Goal: Task Accomplishment & Management: Use online tool/utility

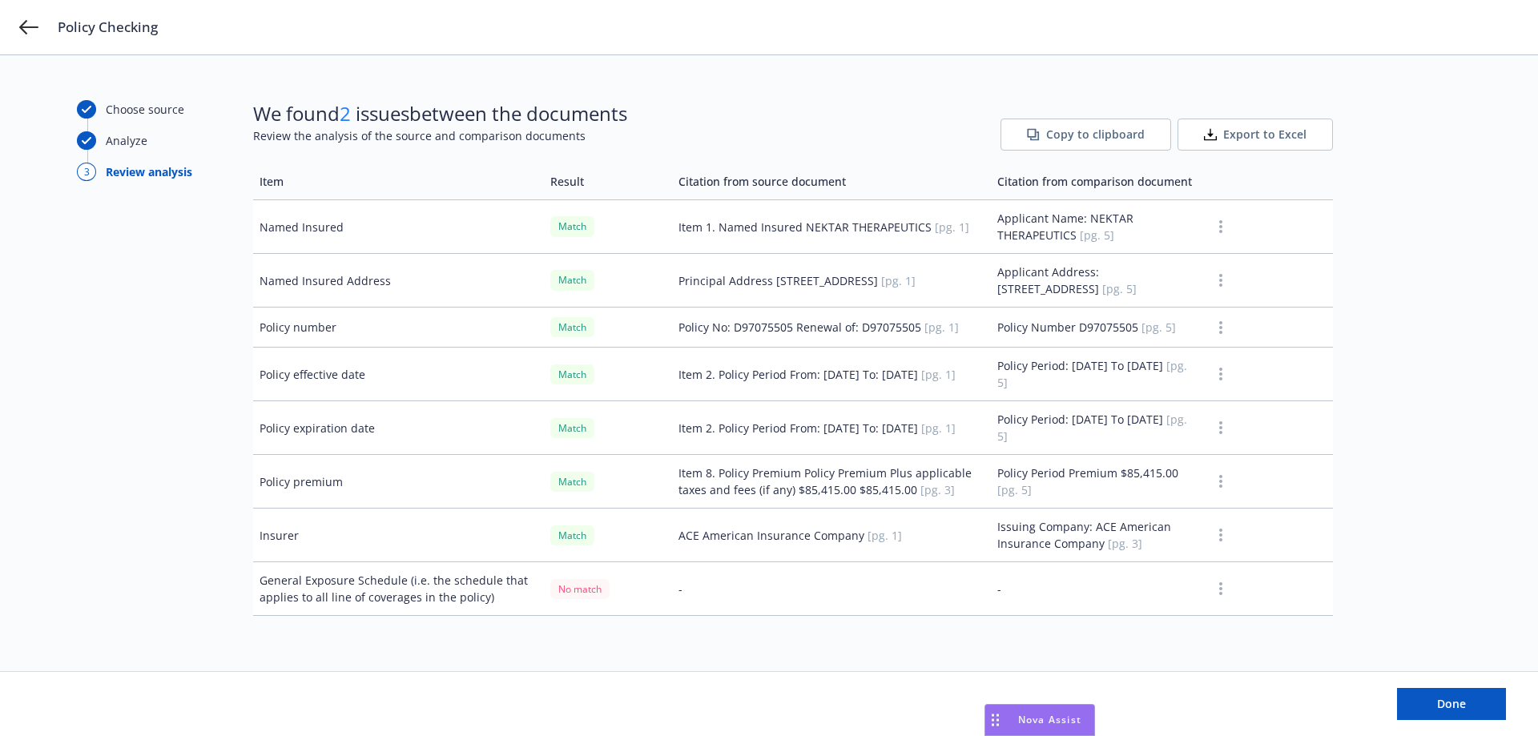
scroll to position [160, 0]
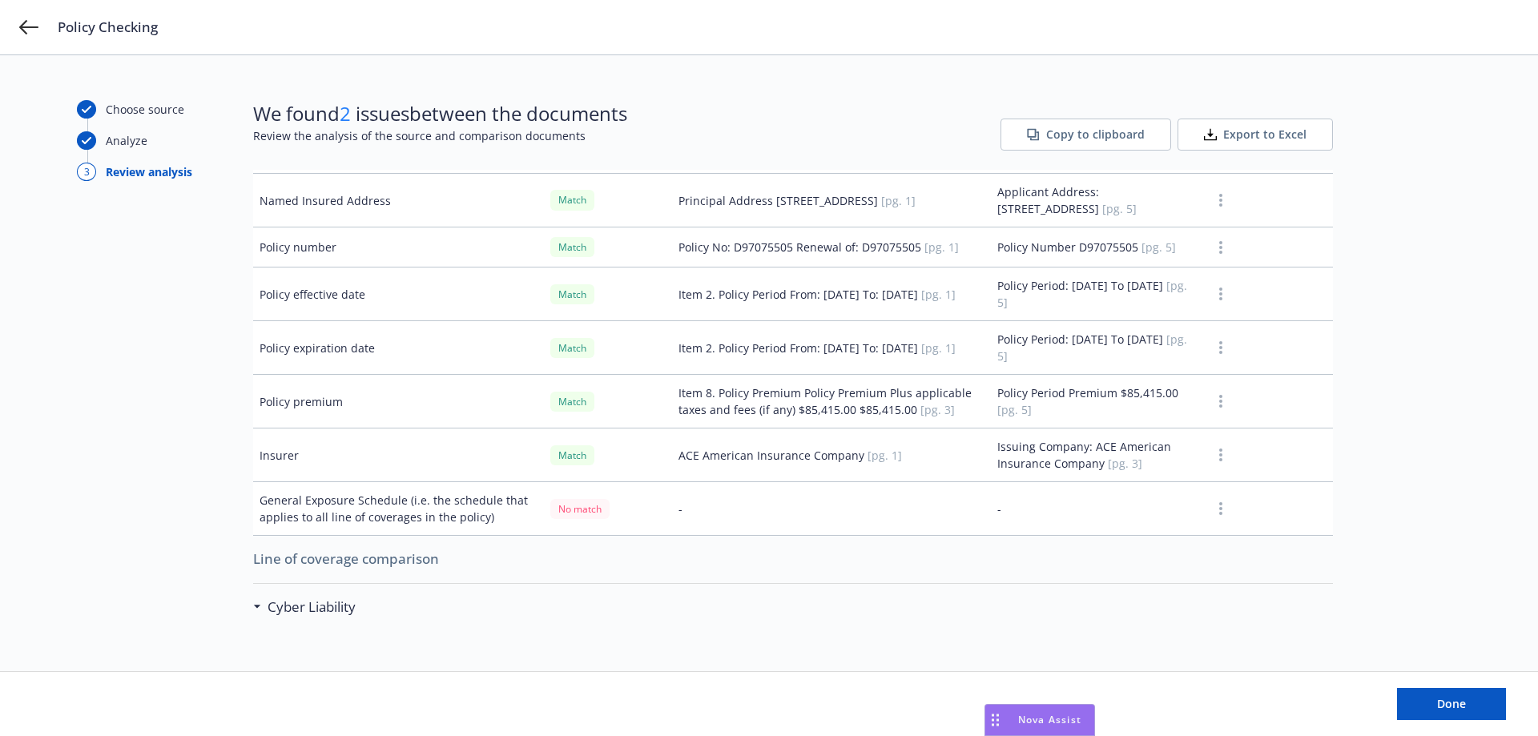
click at [1219, 506] on icon "button" at bounding box center [1220, 508] width 3 height 13
click at [1215, 509] on button "button" at bounding box center [1220, 508] width 19 height 19
click at [1215, 508] on button "button" at bounding box center [1220, 508] width 19 height 19
click at [1216, 543] on link "Mark as wrong" at bounding box center [1210, 544] width 131 height 32
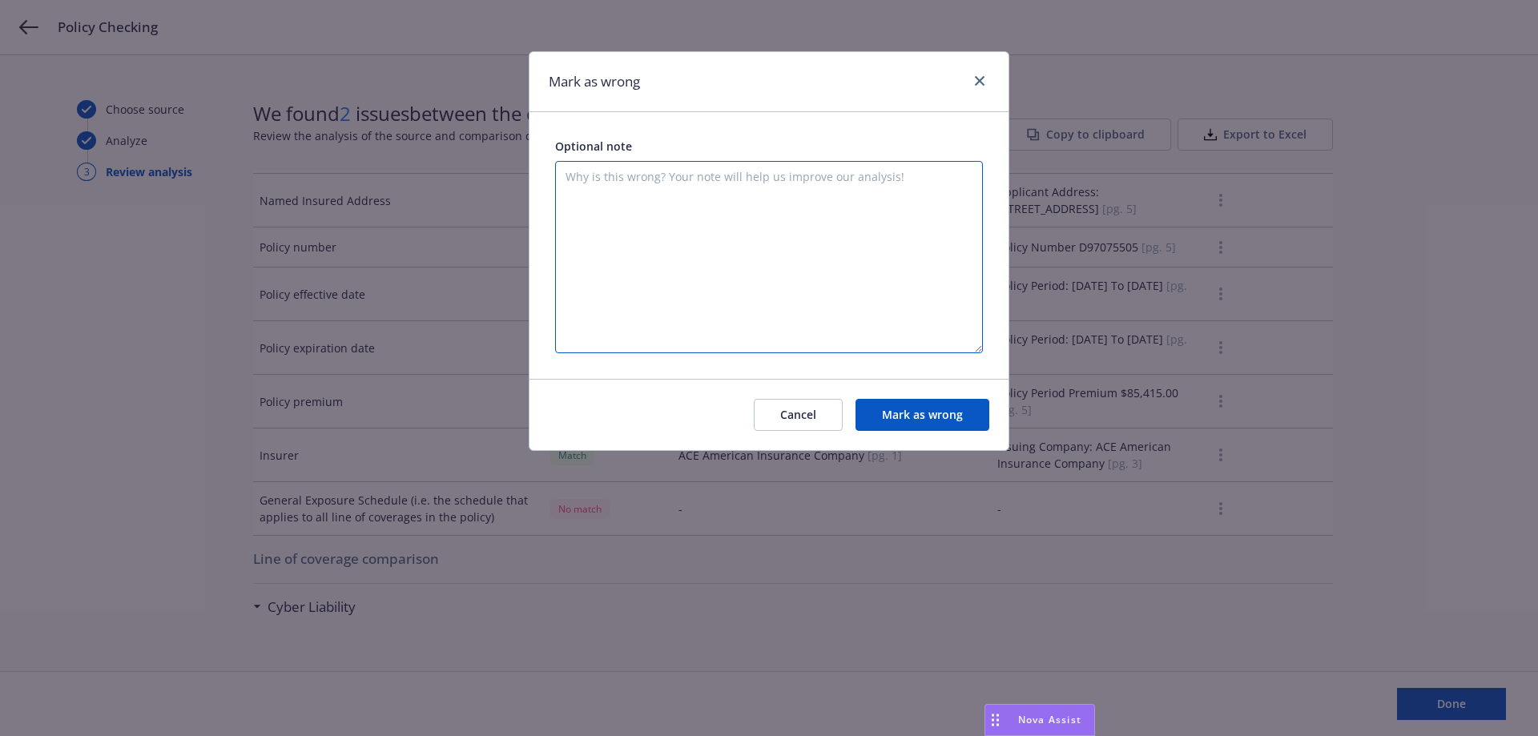
drag, startPoint x: 647, startPoint y: 206, endPoint x: 630, endPoint y: 194, distance: 20.7
click at [644, 206] on textarea at bounding box center [769, 257] width 428 height 192
drag, startPoint x: 817, startPoint y: 411, endPoint x: 804, endPoint y: 285, distance: 126.4
click at [804, 285] on div "Mark as wrong Optional note Cancel Mark as wrong" at bounding box center [769, 251] width 481 height 400
click at [780, 407] on button "Cancel" at bounding box center [798, 415] width 89 height 32
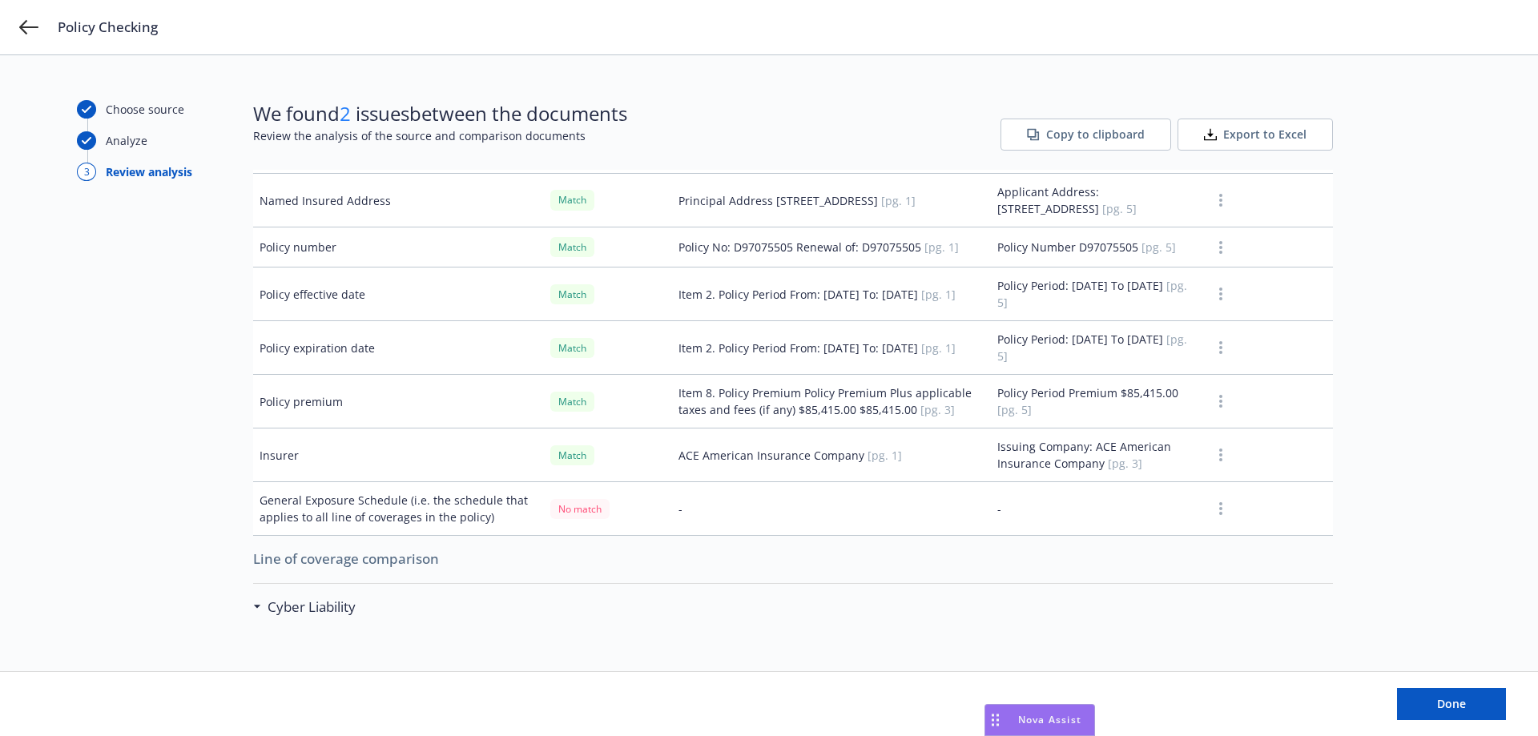
drag, startPoint x: 1040, startPoint y: 716, endPoint x: 276, endPoint y: 700, distance: 763.7
click at [172, 707] on body "Policy Checking Choose source Analyze 3 Review analysis We found 2 issues betwe…" at bounding box center [769, 368] width 1538 height 736
drag, startPoint x: 995, startPoint y: 718, endPoint x: 17, endPoint y: 691, distance: 978.6
click at [17, 691] on body "Policy Checking Choose source Analyze 3 Review analysis We found 2 issues betwe…" at bounding box center [769, 368] width 1538 height 736
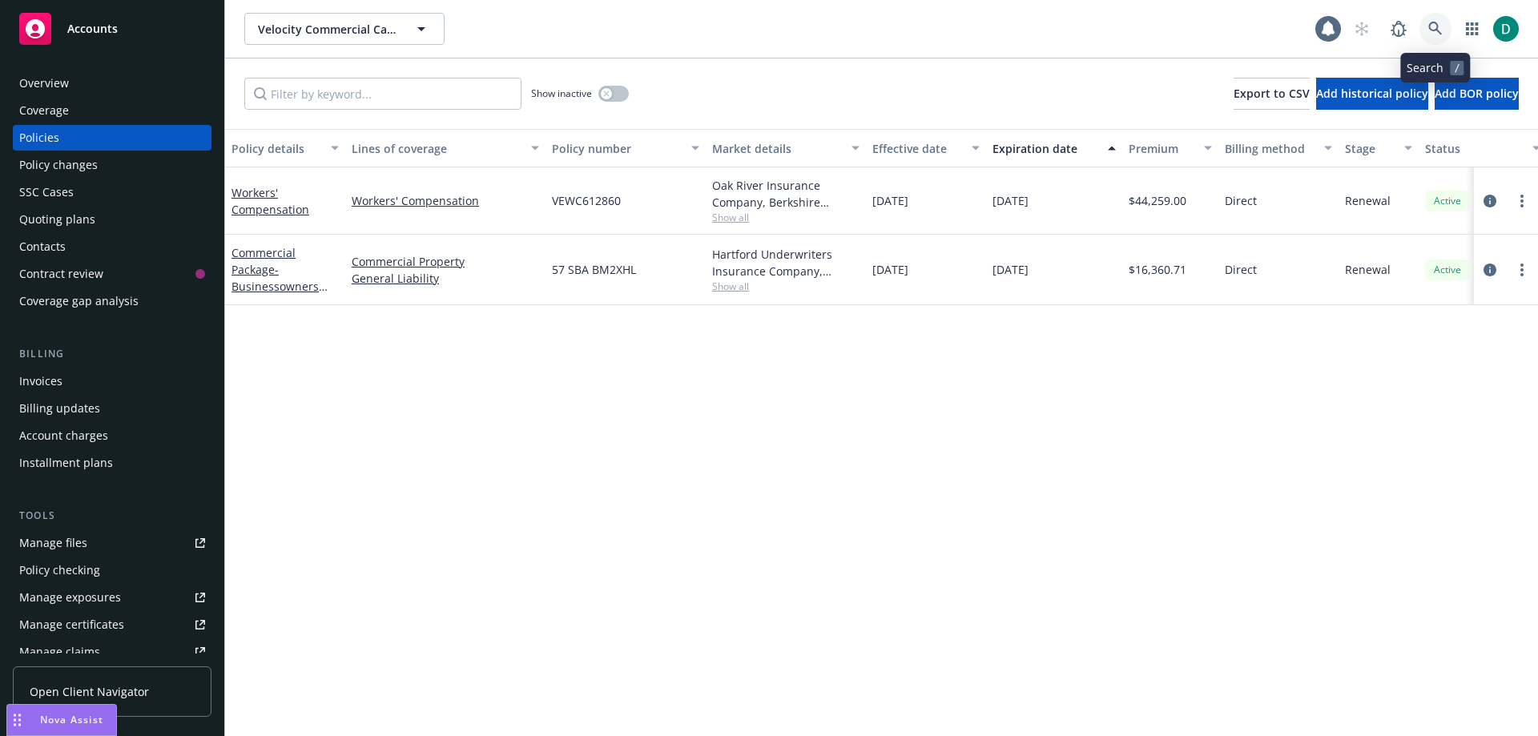
click at [1440, 30] on icon at bounding box center [1435, 29] width 14 height 14
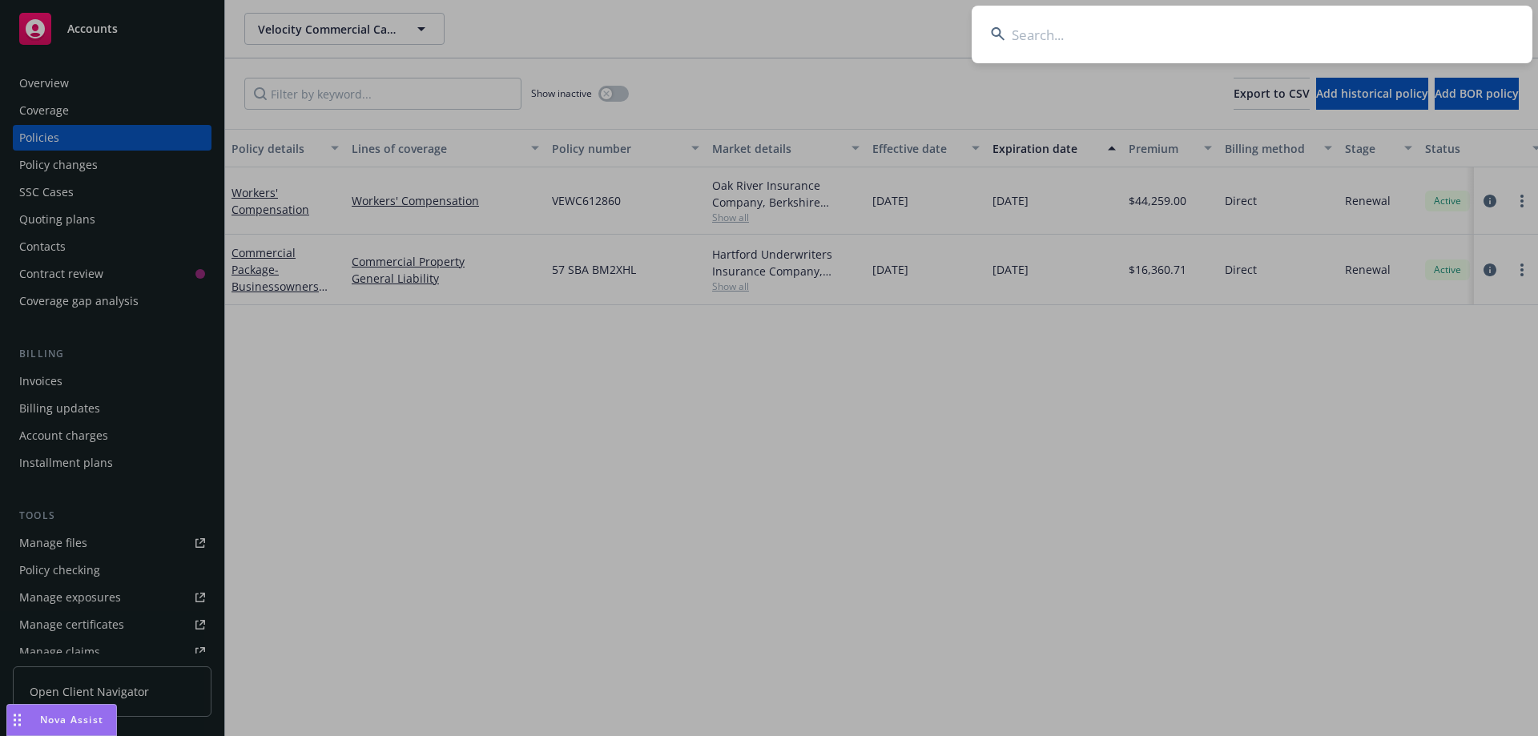
click at [1118, 31] on input at bounding box center [1252, 35] width 561 height 58
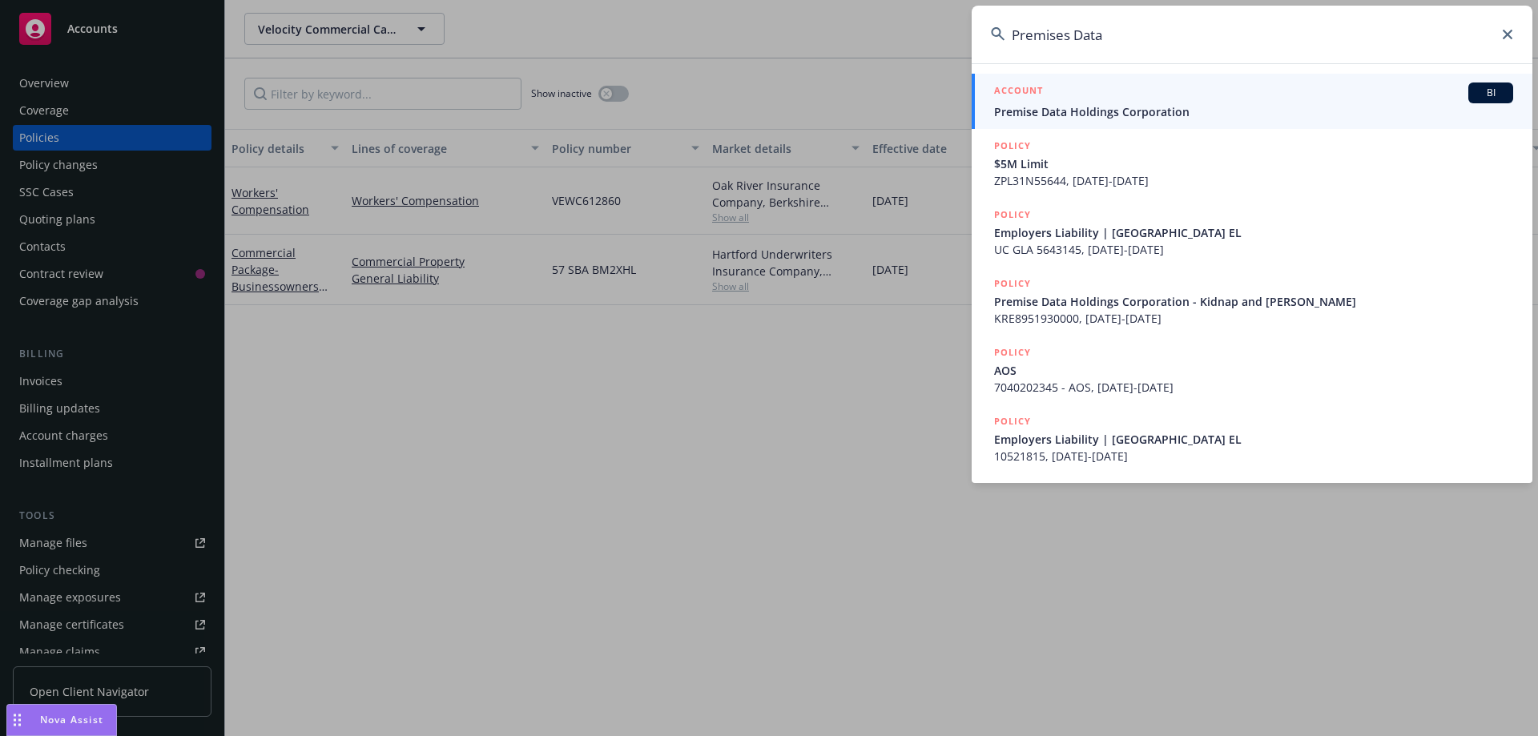
type input "Premises Data"
click at [1122, 95] on div "ACCOUNT BI" at bounding box center [1253, 93] width 519 height 21
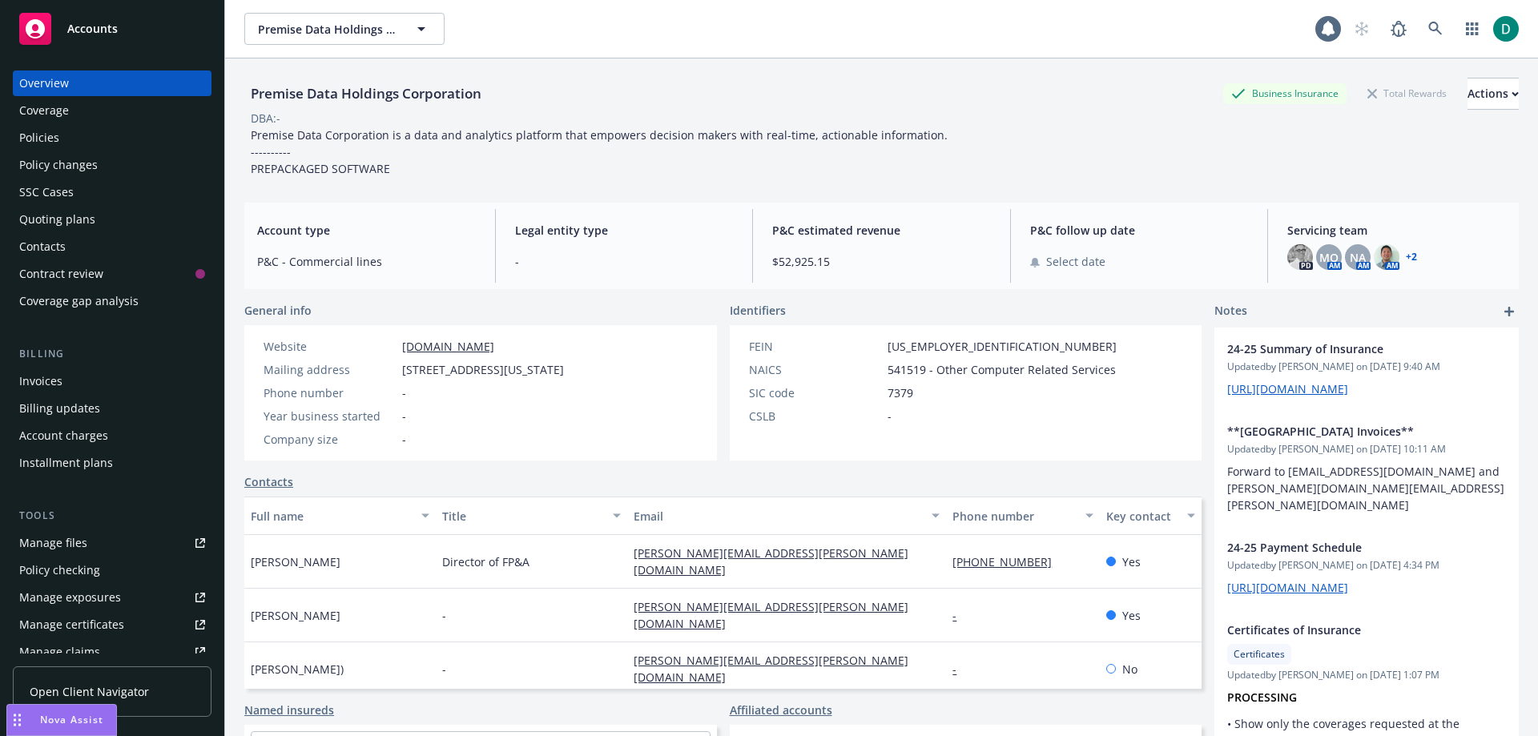
click at [70, 135] on div "Policies" at bounding box center [112, 138] width 186 height 26
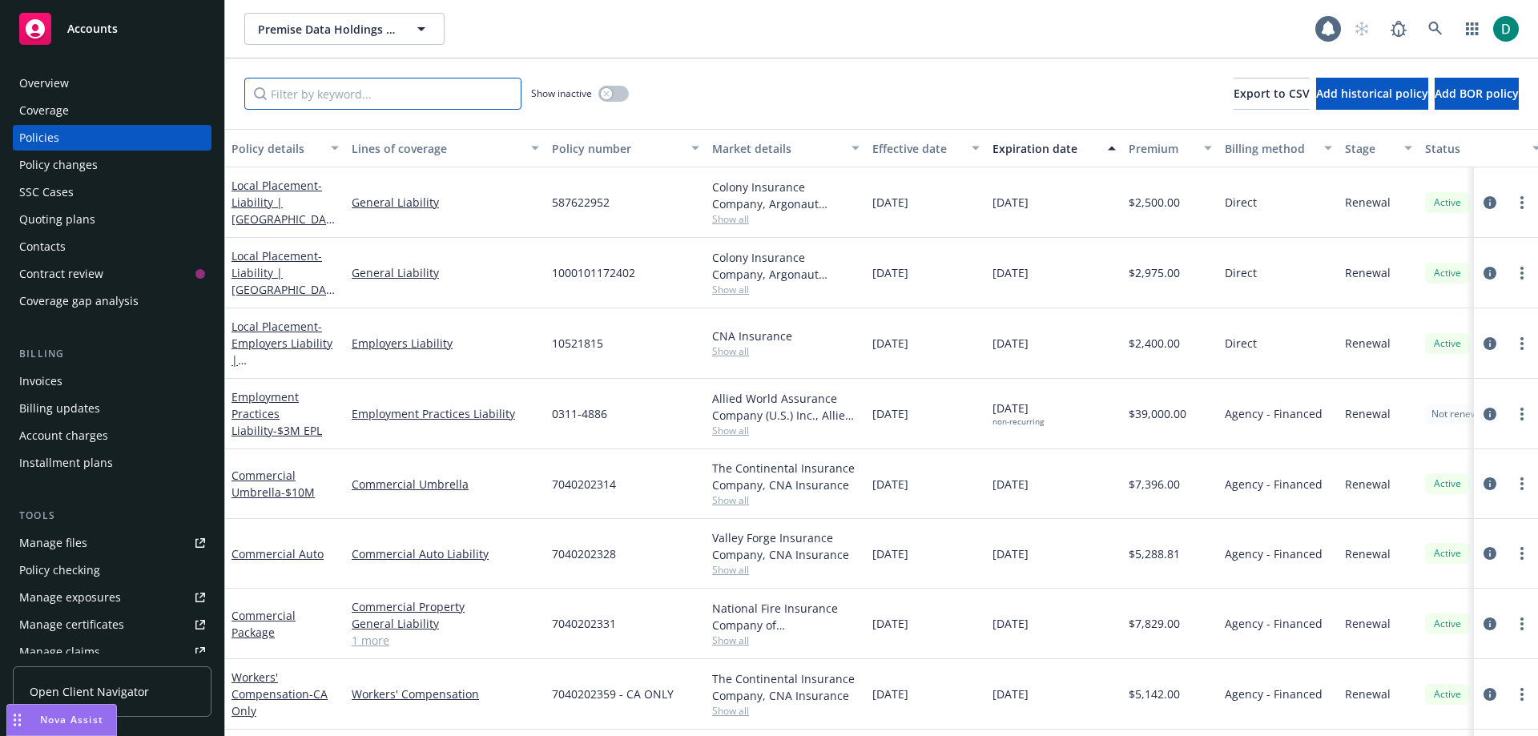
click at [346, 103] on input "Filter by keyword..." at bounding box center [382, 94] width 277 height 32
paste input "7040202359"
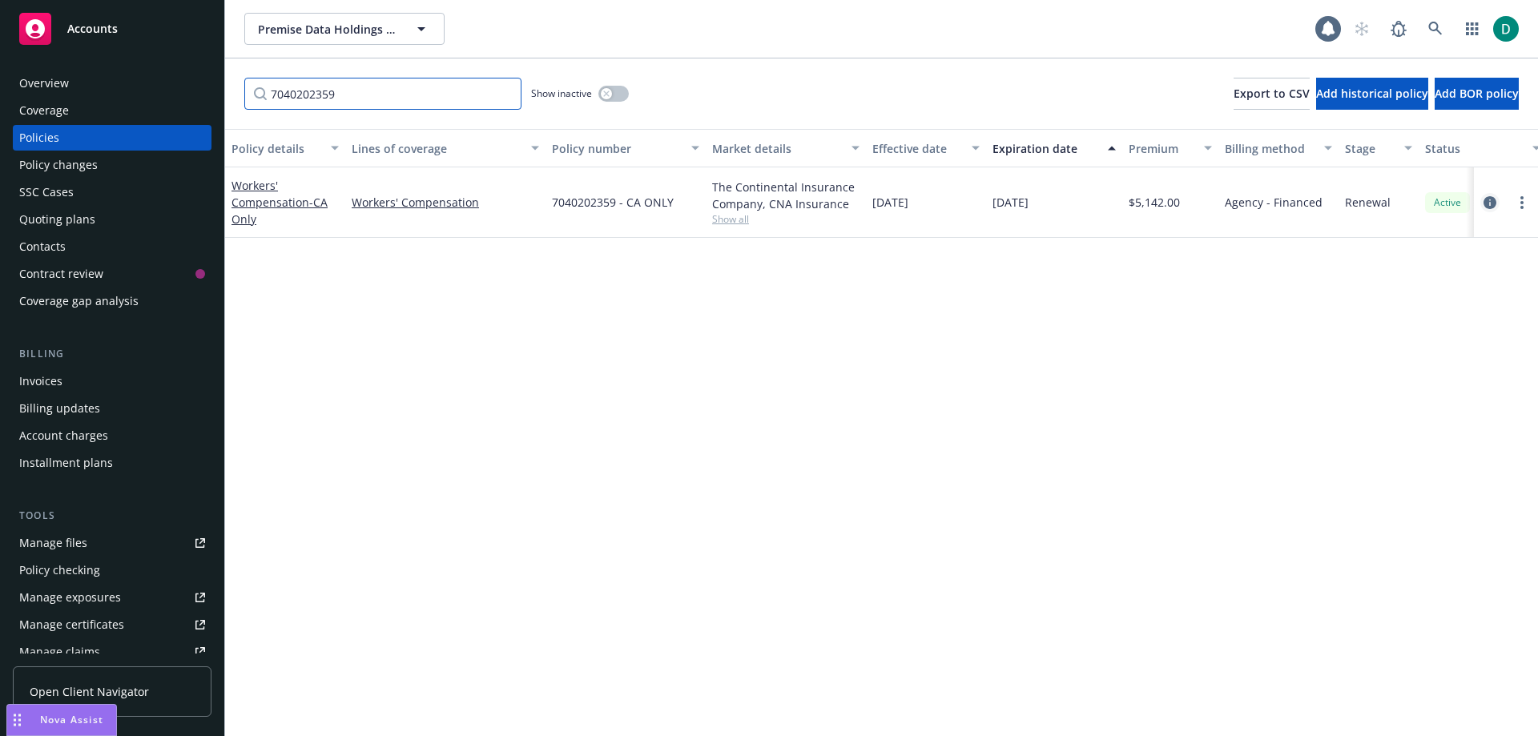
type input "7040202359"
click at [1491, 204] on icon "circleInformation" at bounding box center [1490, 202] width 13 height 13
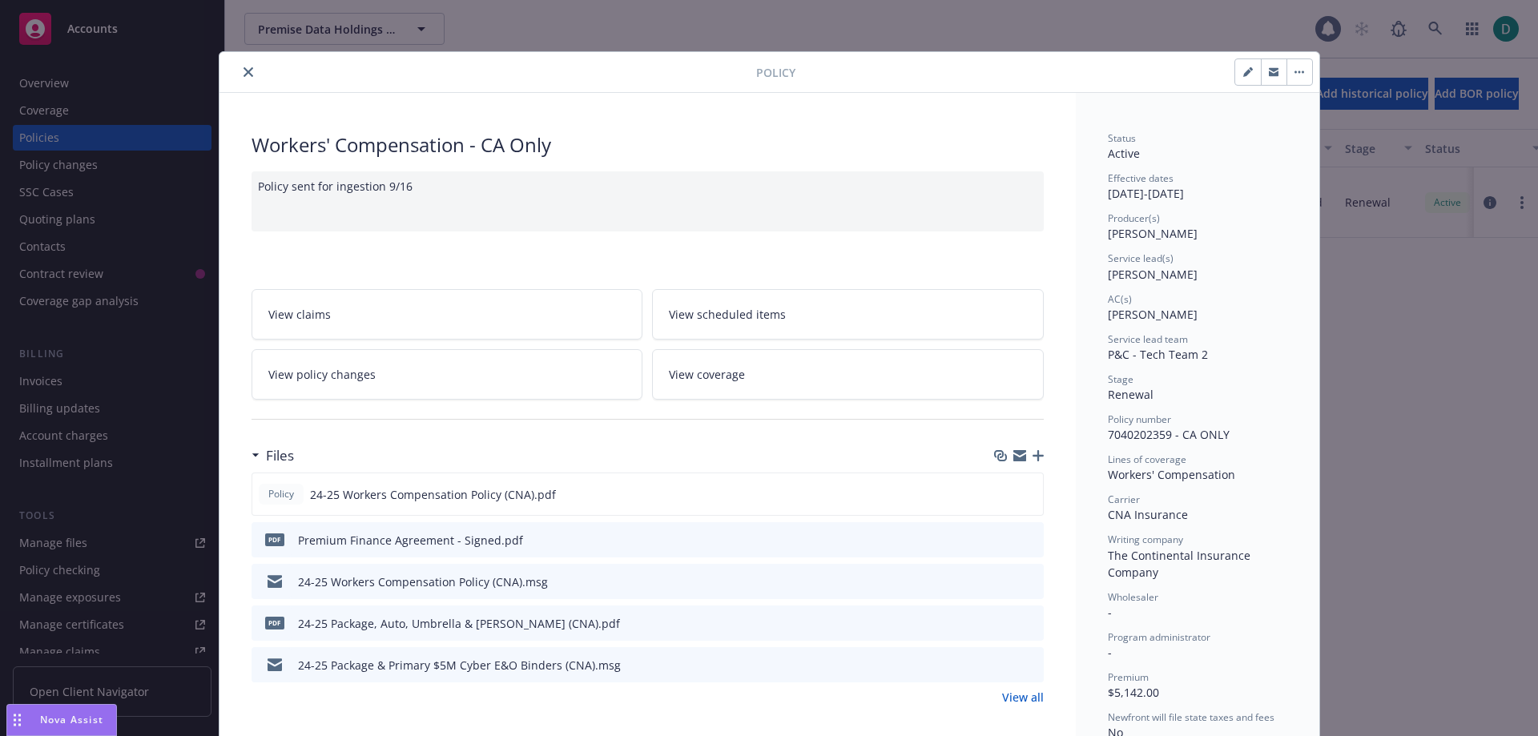
click at [244, 71] on icon "close" at bounding box center [249, 72] width 10 height 10
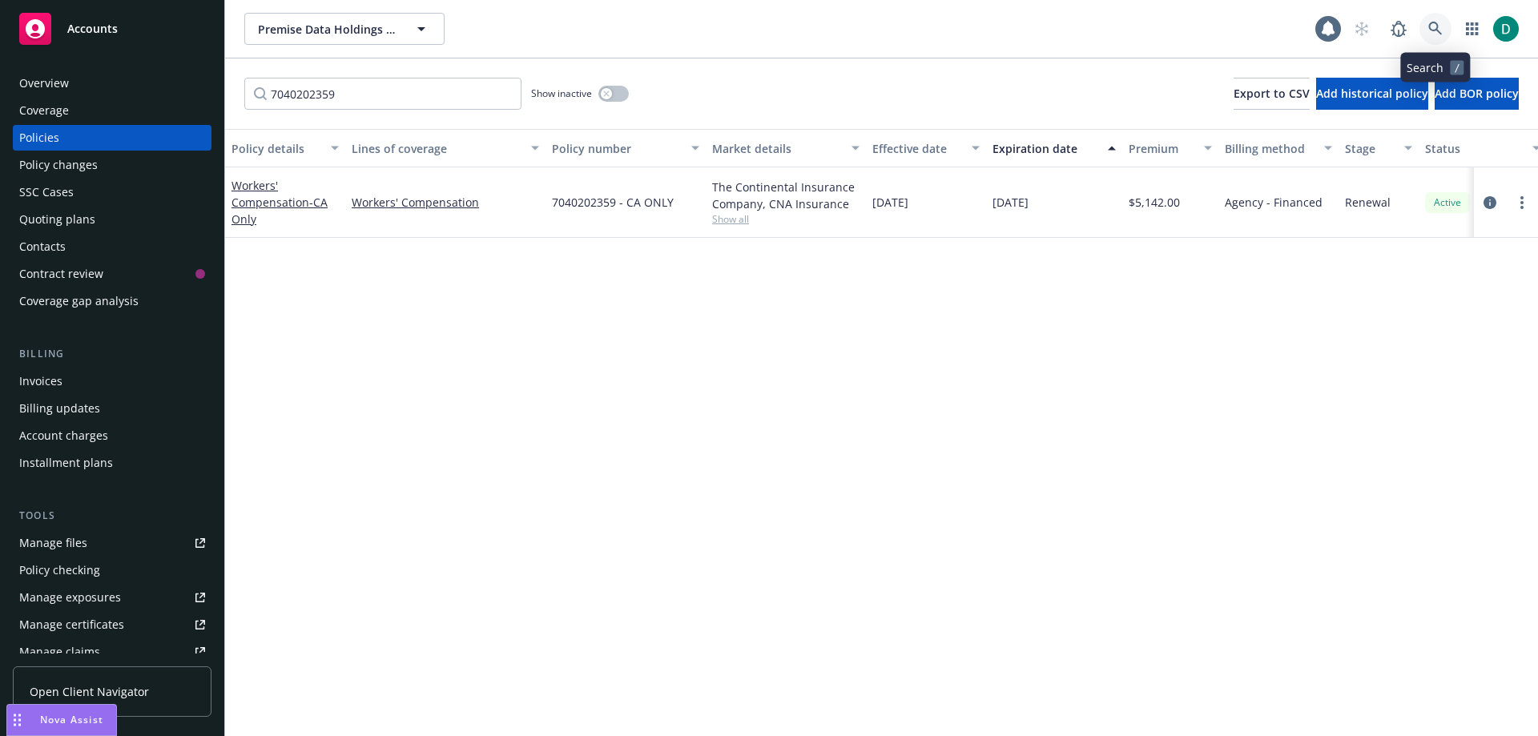
click at [1436, 32] on icon at bounding box center [1435, 29] width 14 height 14
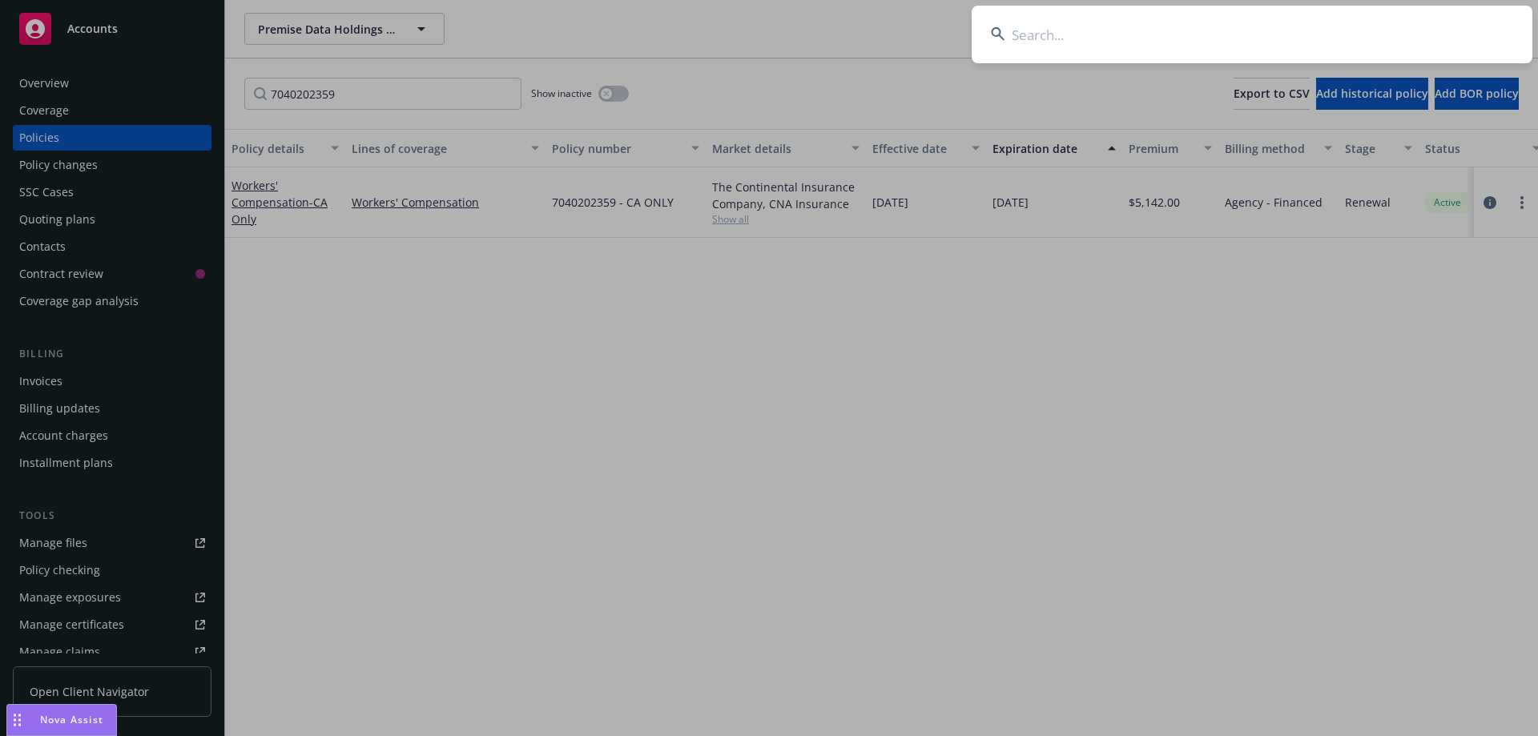
click at [1177, 29] on input at bounding box center [1252, 35] width 561 height 58
type input "Sarlo Berliner, Inc"
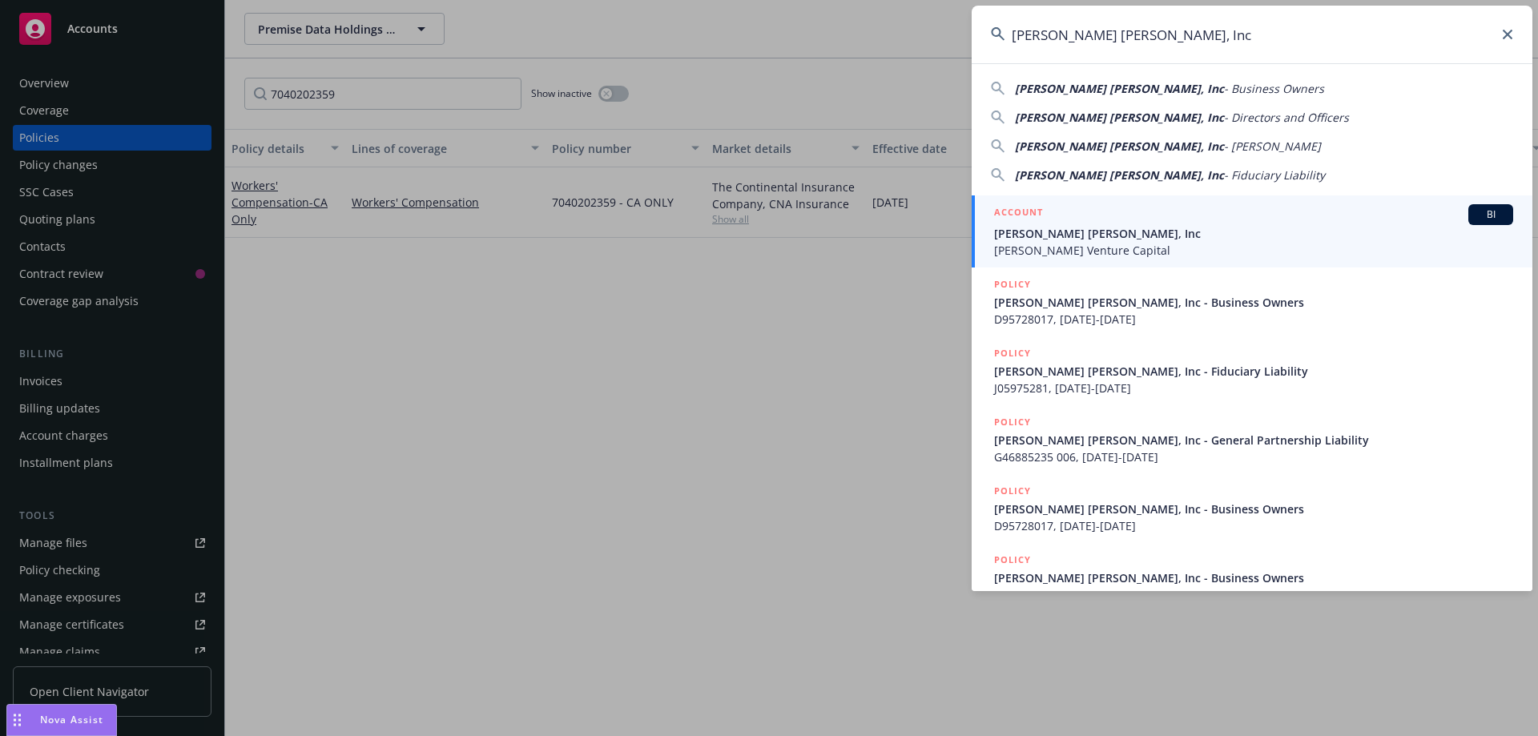
click at [1102, 236] on span "Sarlo Berliner, Inc" at bounding box center [1253, 233] width 519 height 17
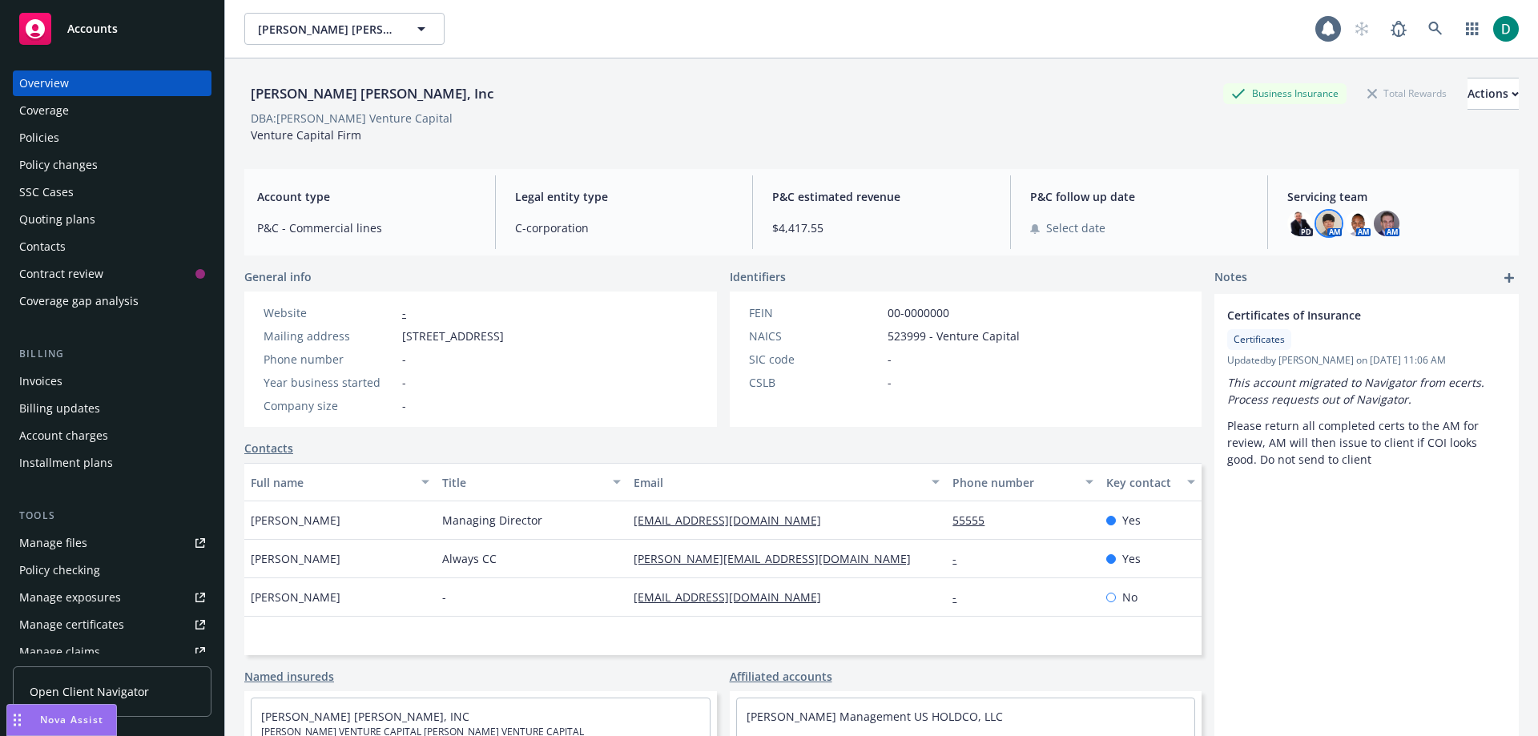
click at [1316, 223] on img at bounding box center [1329, 224] width 26 height 26
click at [1349, 216] on img at bounding box center [1358, 224] width 26 height 26
click at [1379, 217] on img at bounding box center [1387, 224] width 26 height 26
click at [37, 134] on div "Policies" at bounding box center [39, 138] width 40 height 26
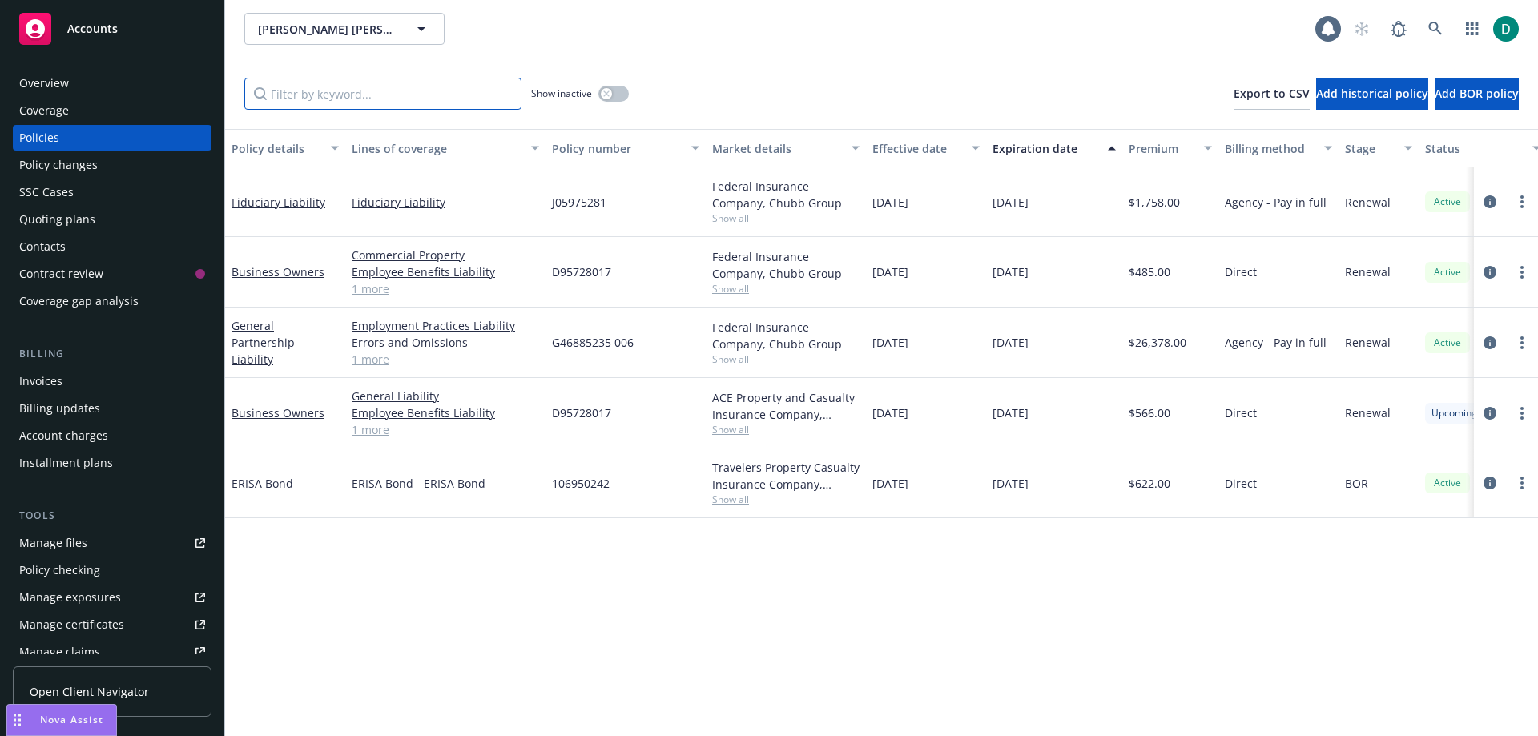
click at [392, 99] on input "Filter by keyword..." at bounding box center [382, 94] width 277 height 32
paste input "G46885235 006"
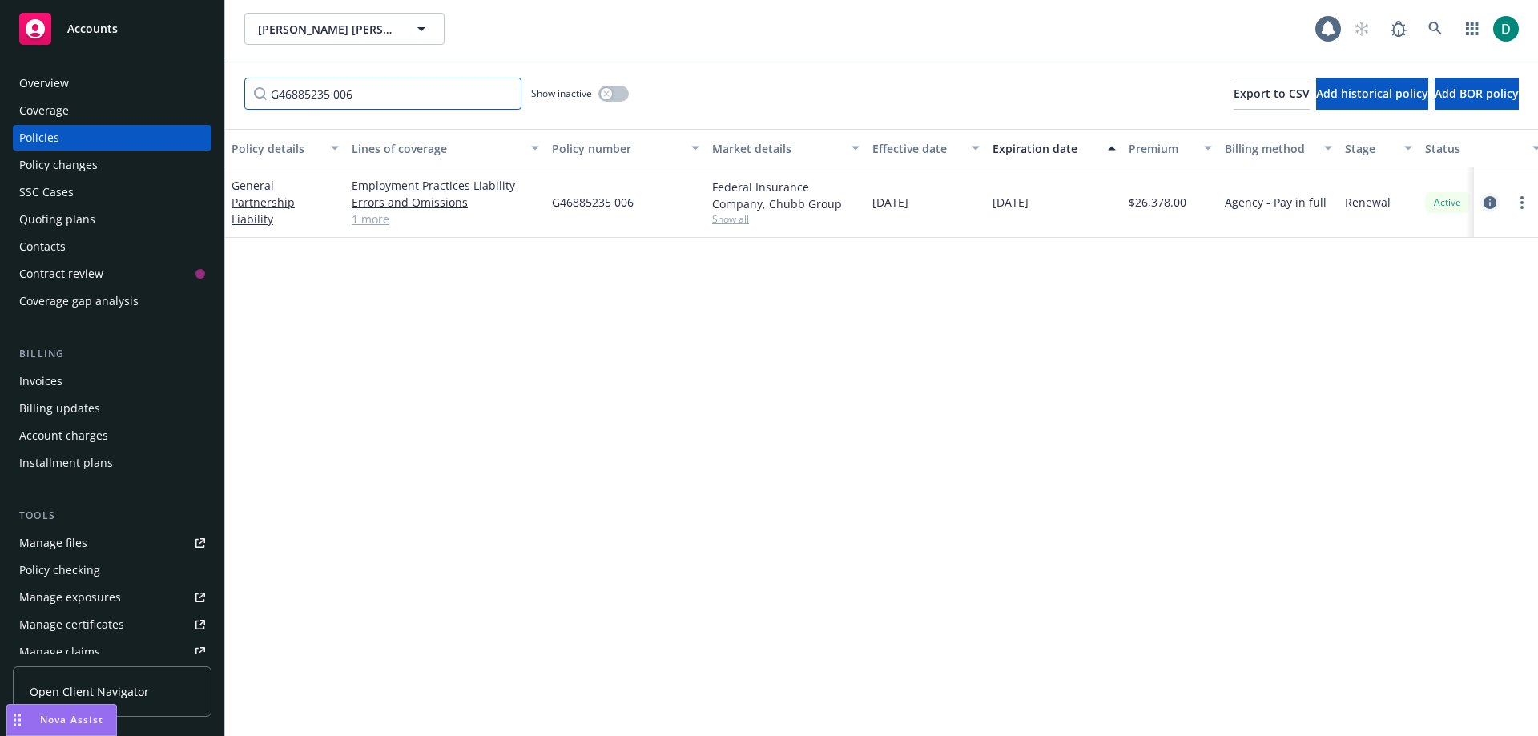
type input "G46885235 006"
click at [1492, 200] on icon "circleInformation" at bounding box center [1490, 202] width 13 height 13
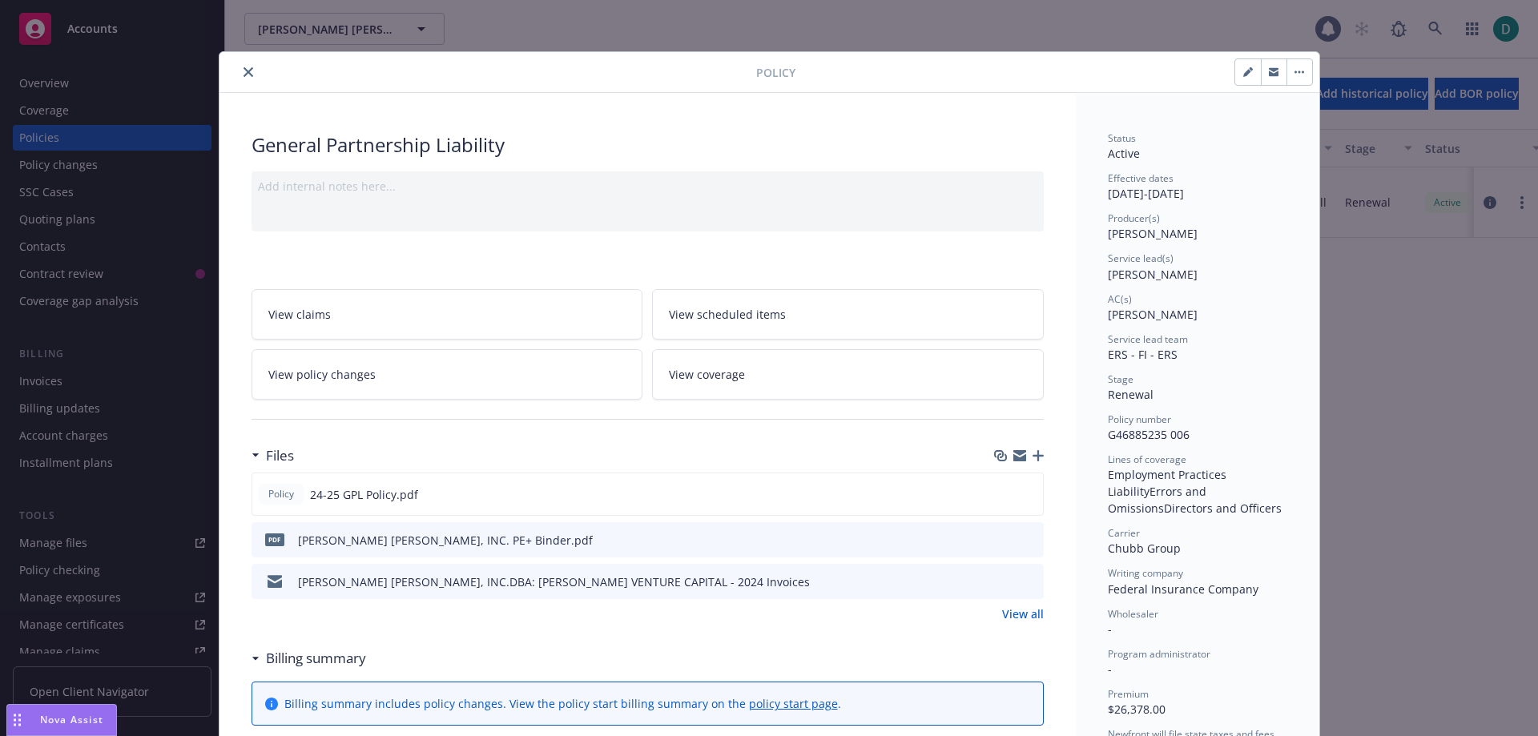
click at [253, 68] on div at bounding box center [491, 71] width 530 height 19
click at [232, 68] on div at bounding box center [491, 71] width 530 height 19
click at [239, 72] on button "close" at bounding box center [248, 71] width 19 height 19
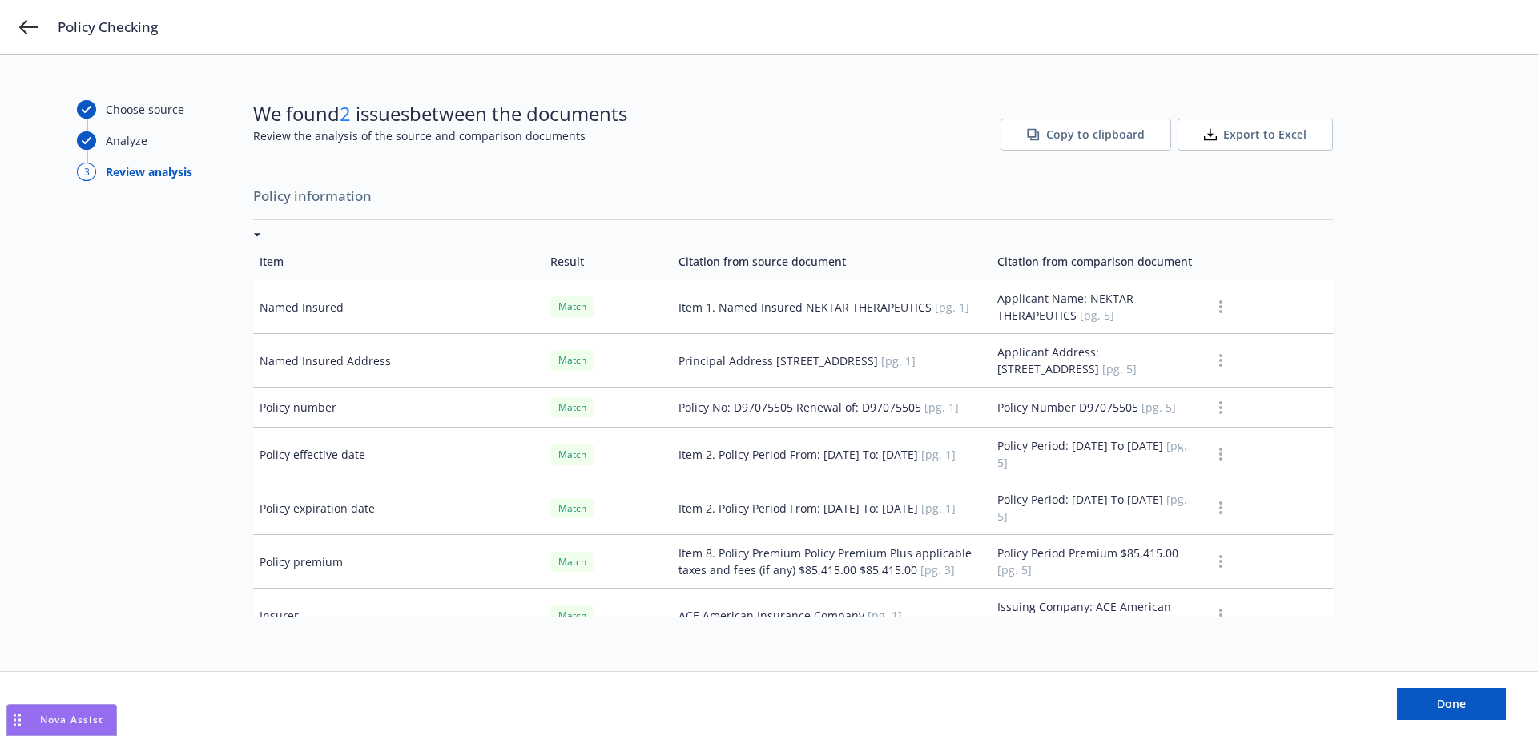
scroll to position [160, 0]
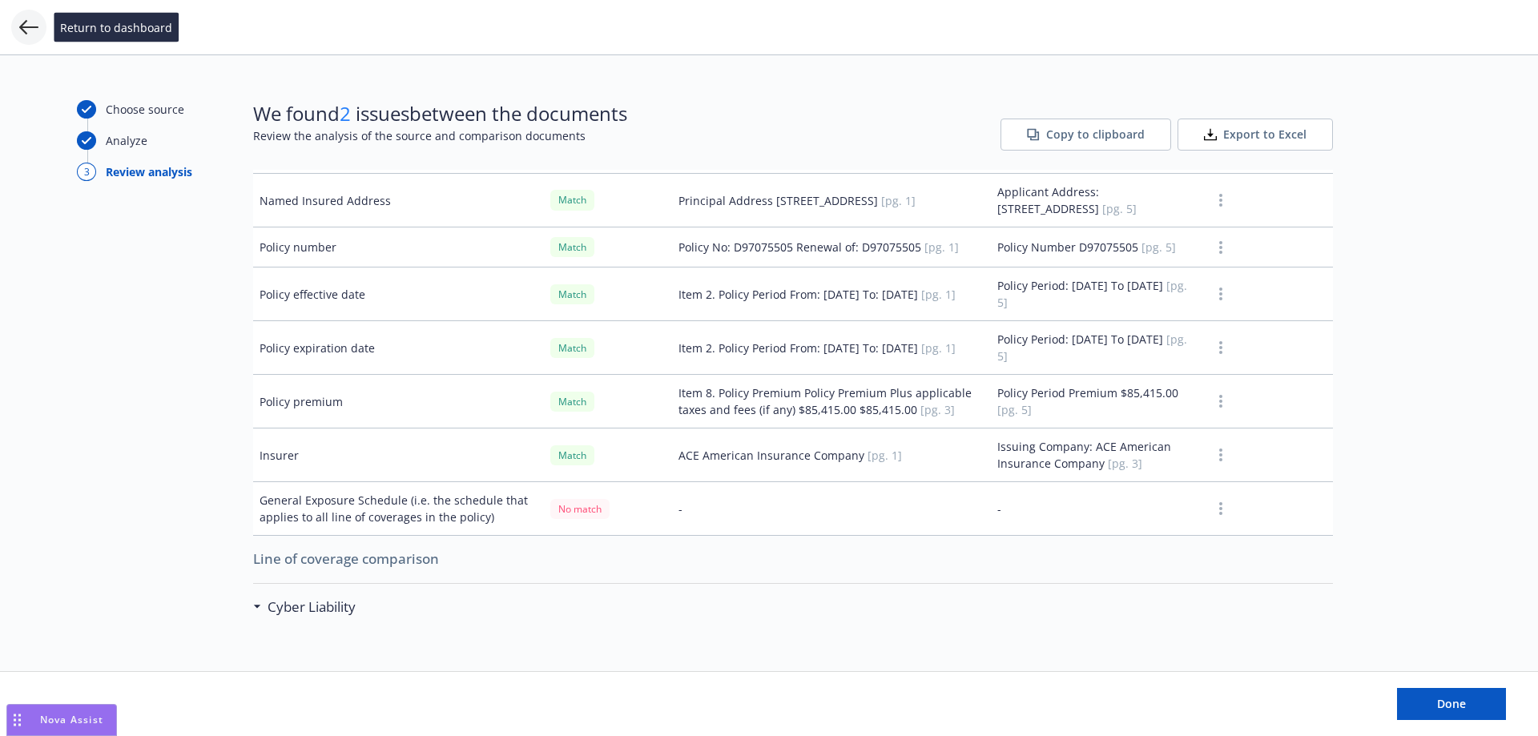
click at [20, 30] on icon at bounding box center [28, 27] width 19 height 19
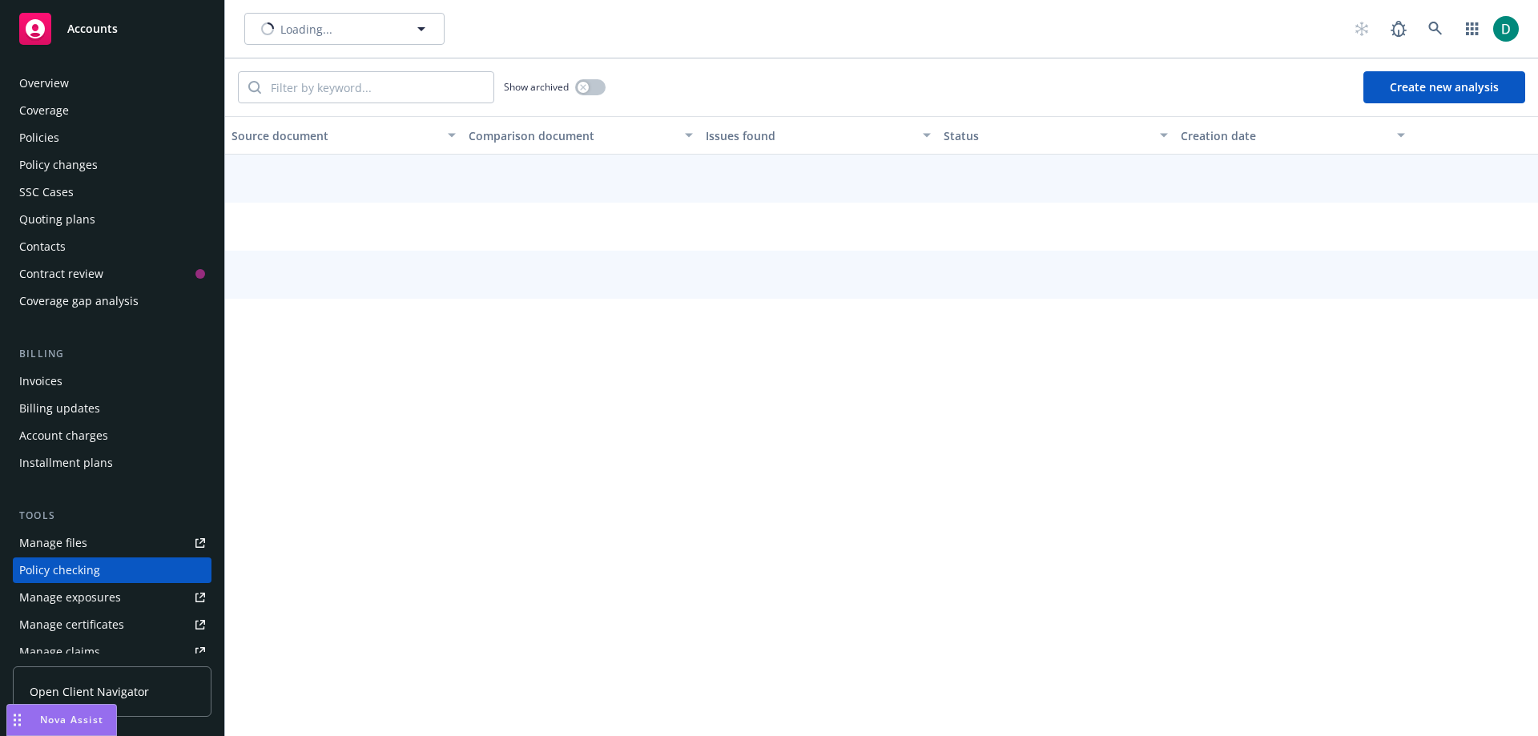
scroll to position [177, 0]
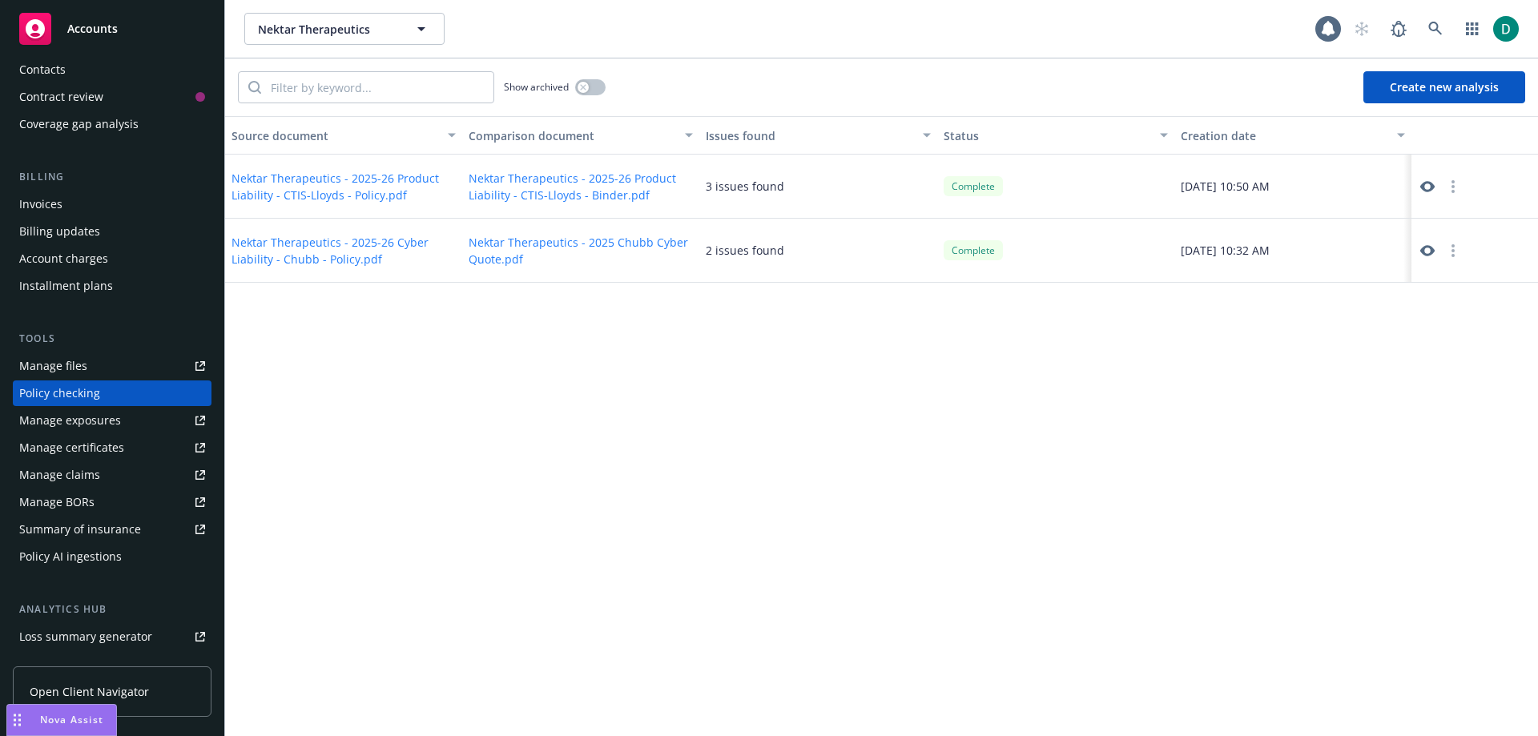
click at [346, 250] on button "Nektar Therapeutics - 2025-26 Cyber Liability - Chubb - Policy.pdf" at bounding box center [344, 251] width 224 height 34
click at [111, 561] on div "Policy AI ingestions" at bounding box center [70, 557] width 103 height 26
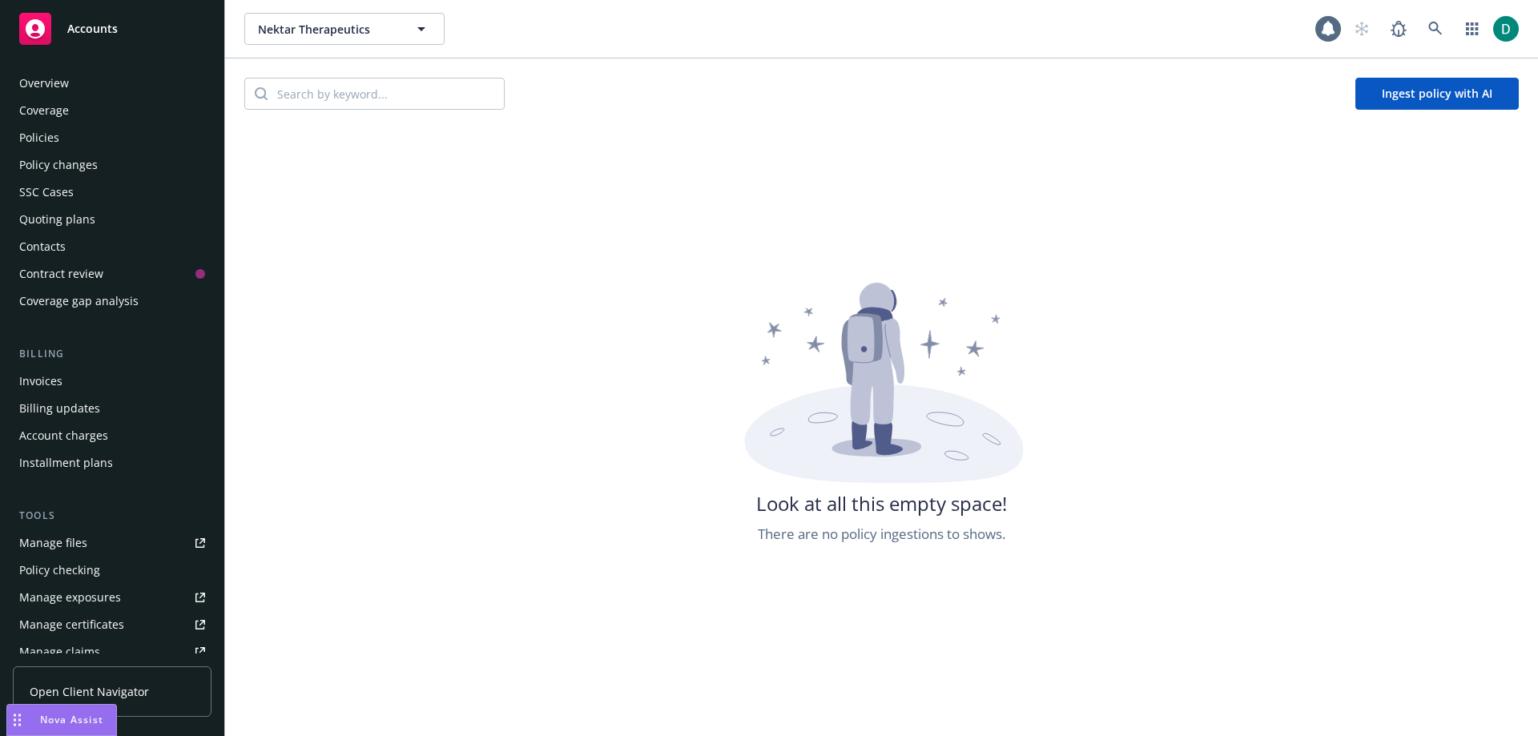
scroll to position [340, 0]
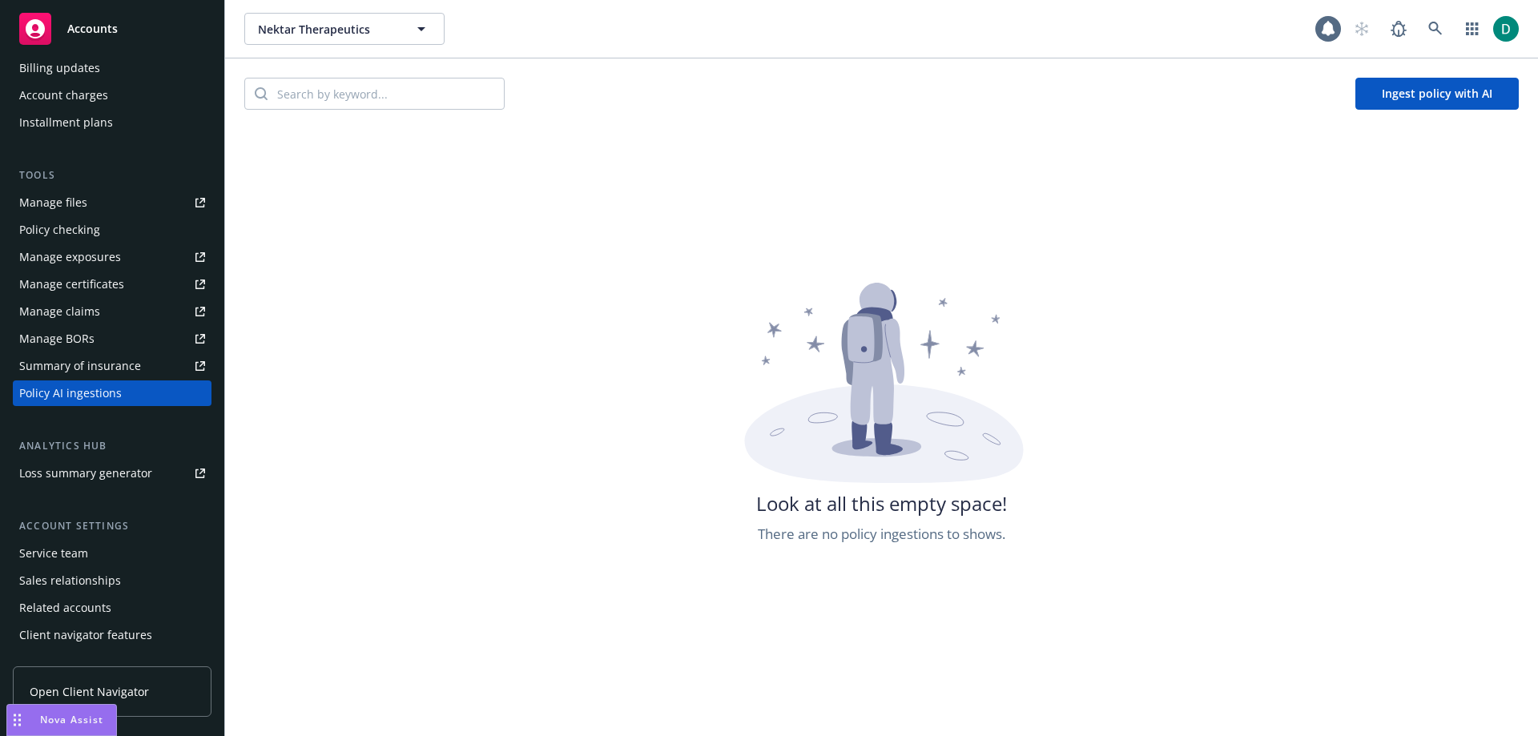
click at [1391, 91] on button "Ingest policy with AI" at bounding box center [1437, 94] width 163 height 32
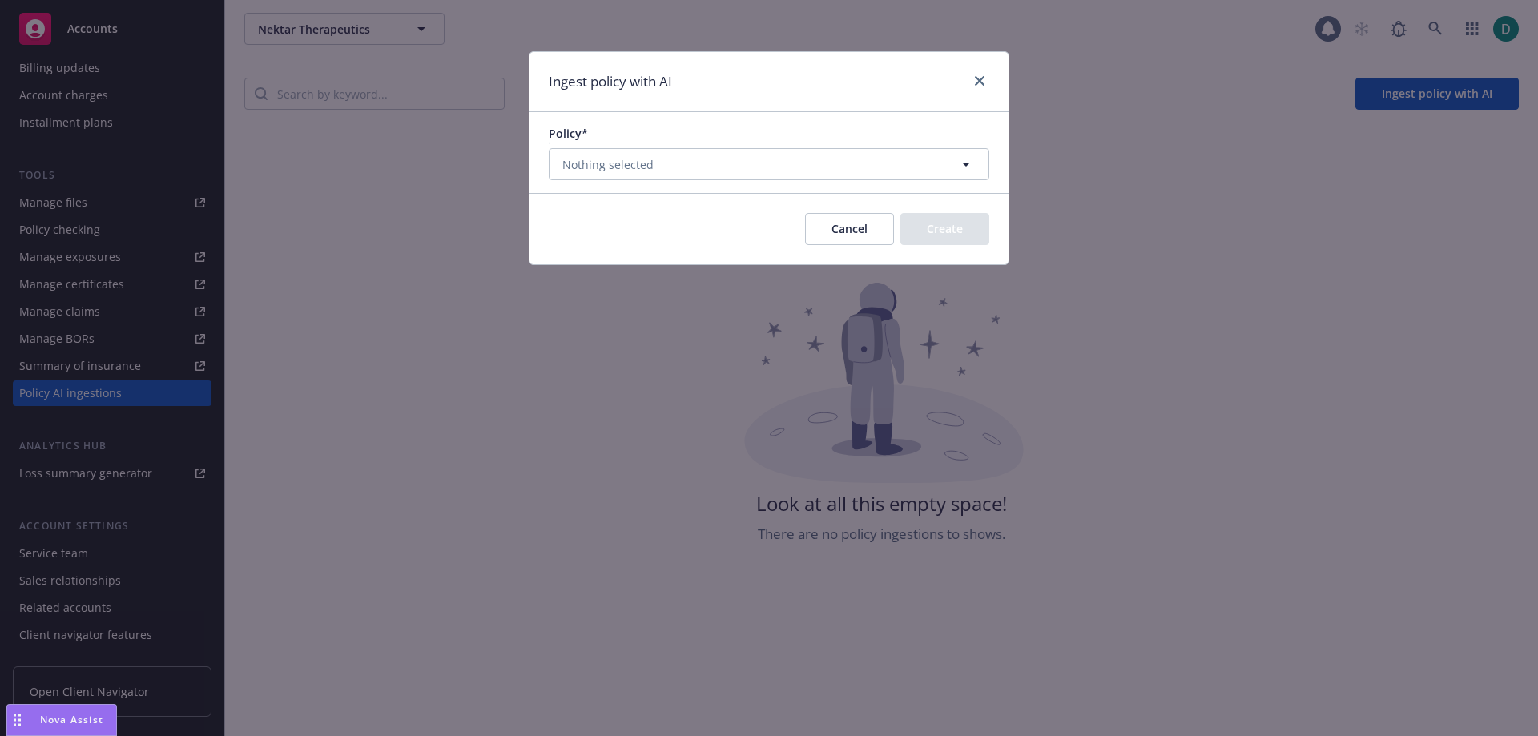
click at [852, 234] on button "Cancel" at bounding box center [849, 229] width 89 height 32
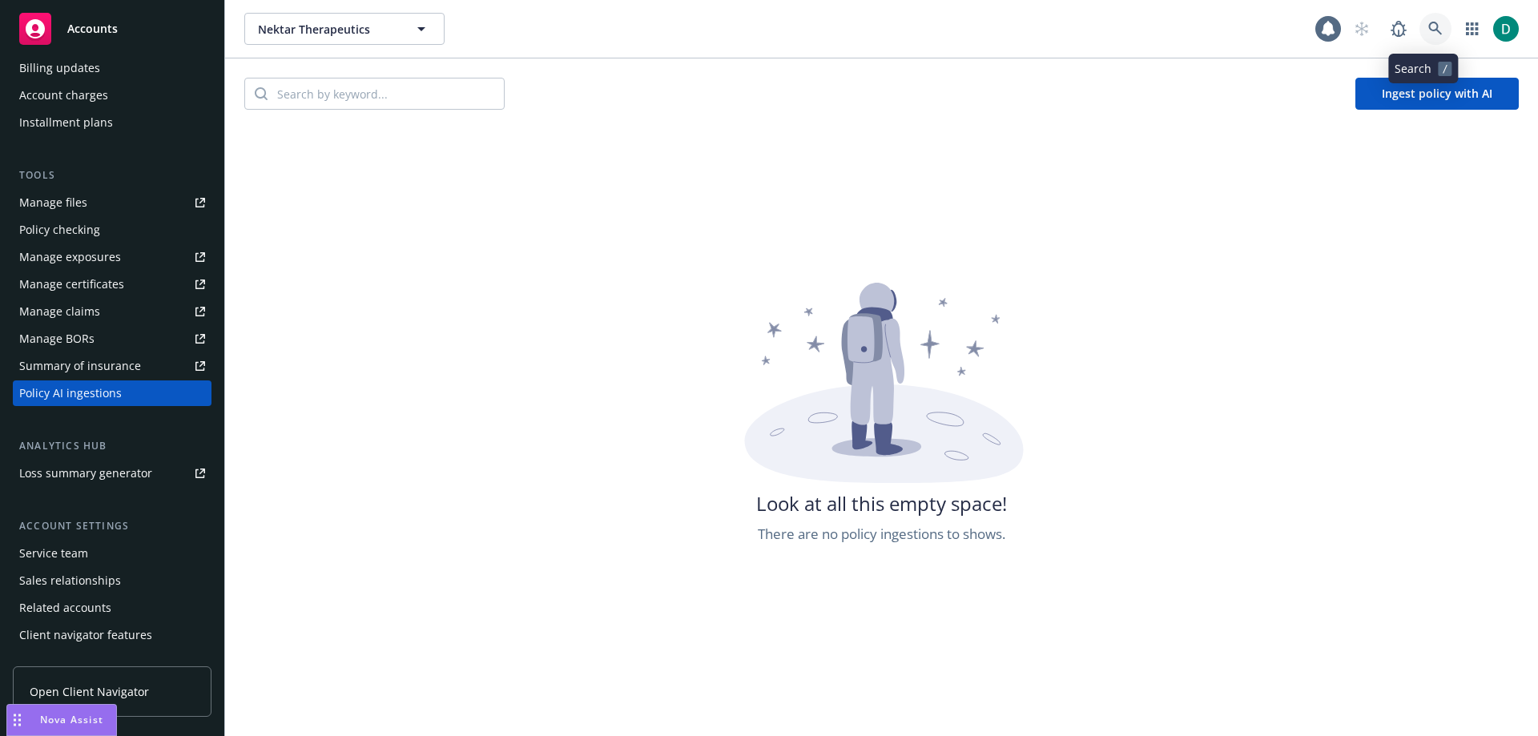
click at [1428, 26] on icon at bounding box center [1435, 29] width 14 height 14
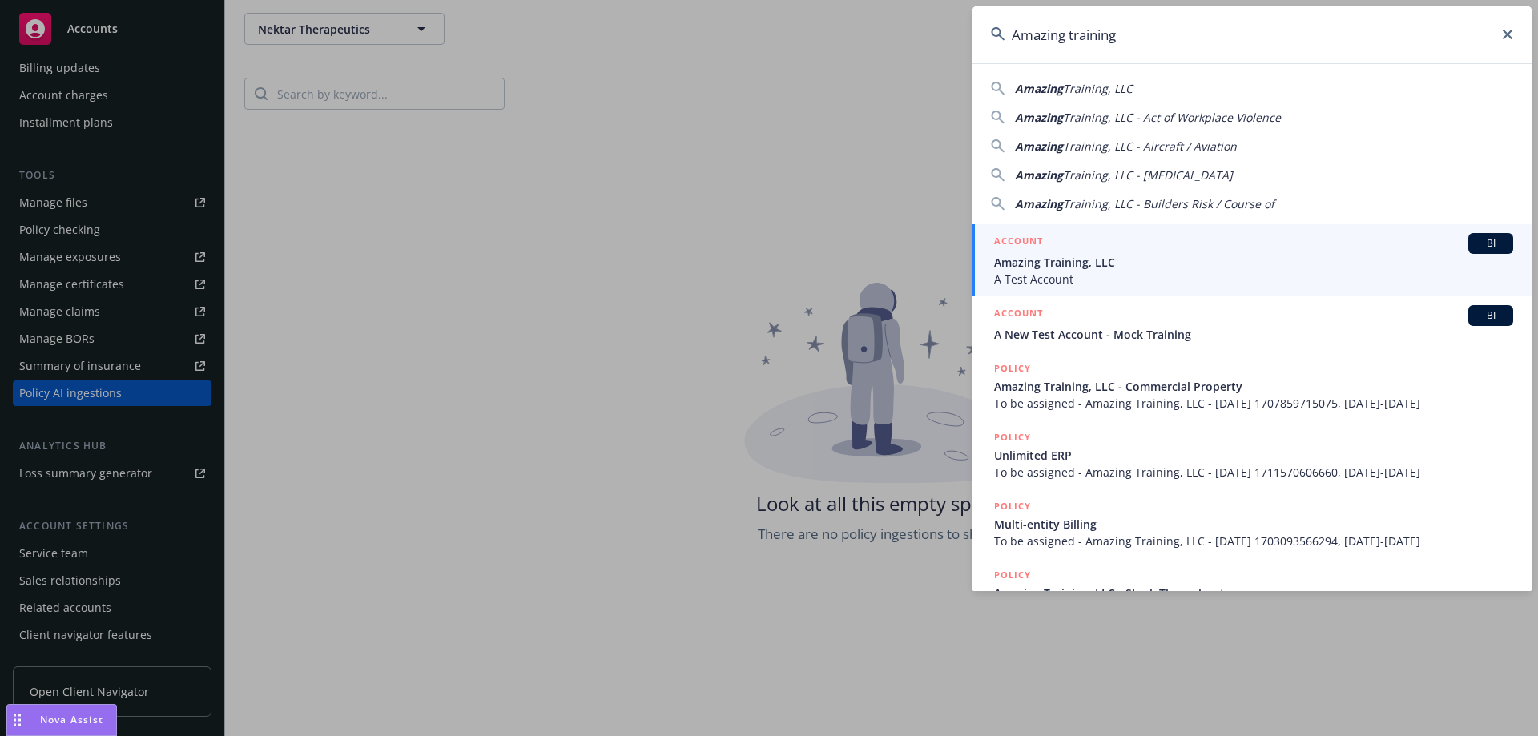
type input "Amazing training"
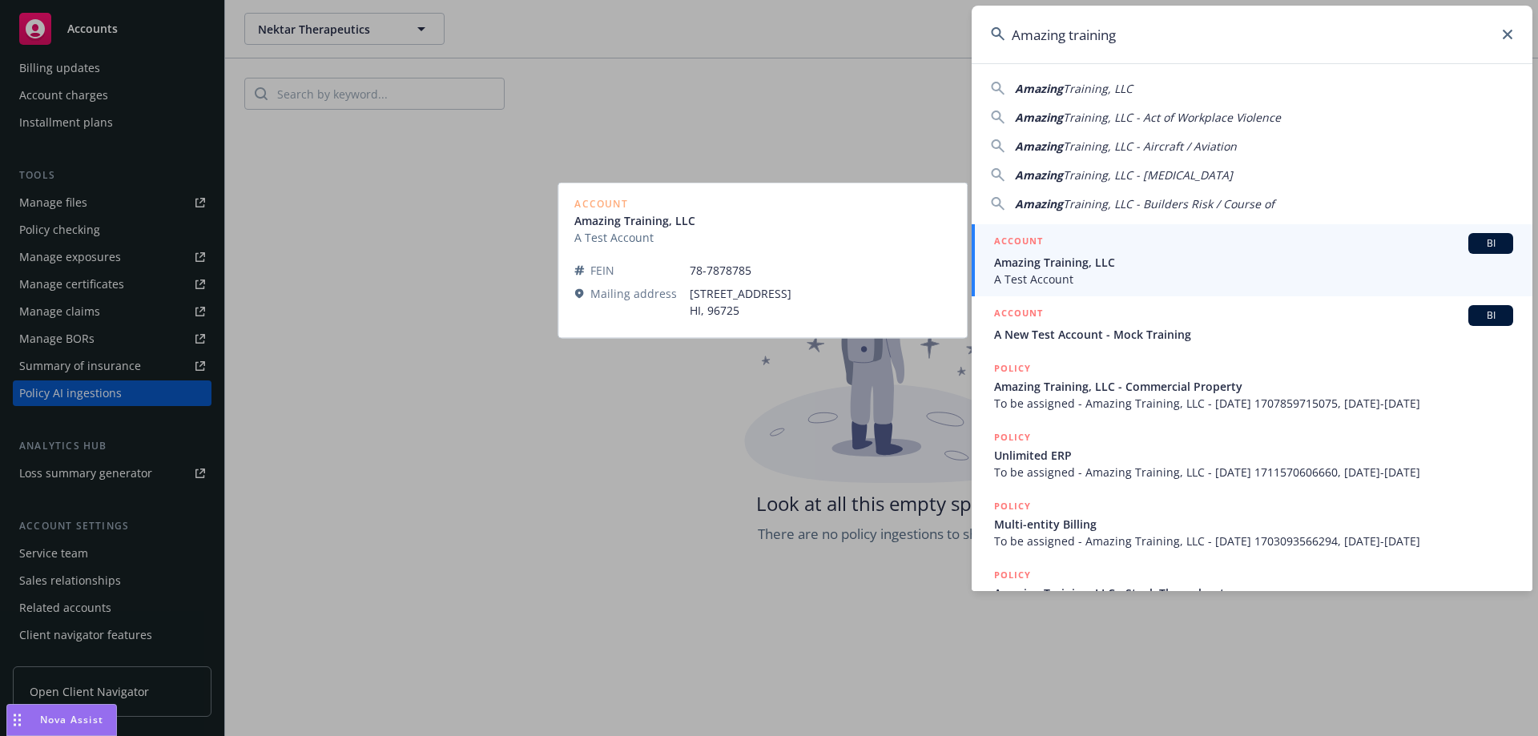
click at [1092, 268] on span "Amazing Training, LLC" at bounding box center [1253, 262] width 519 height 17
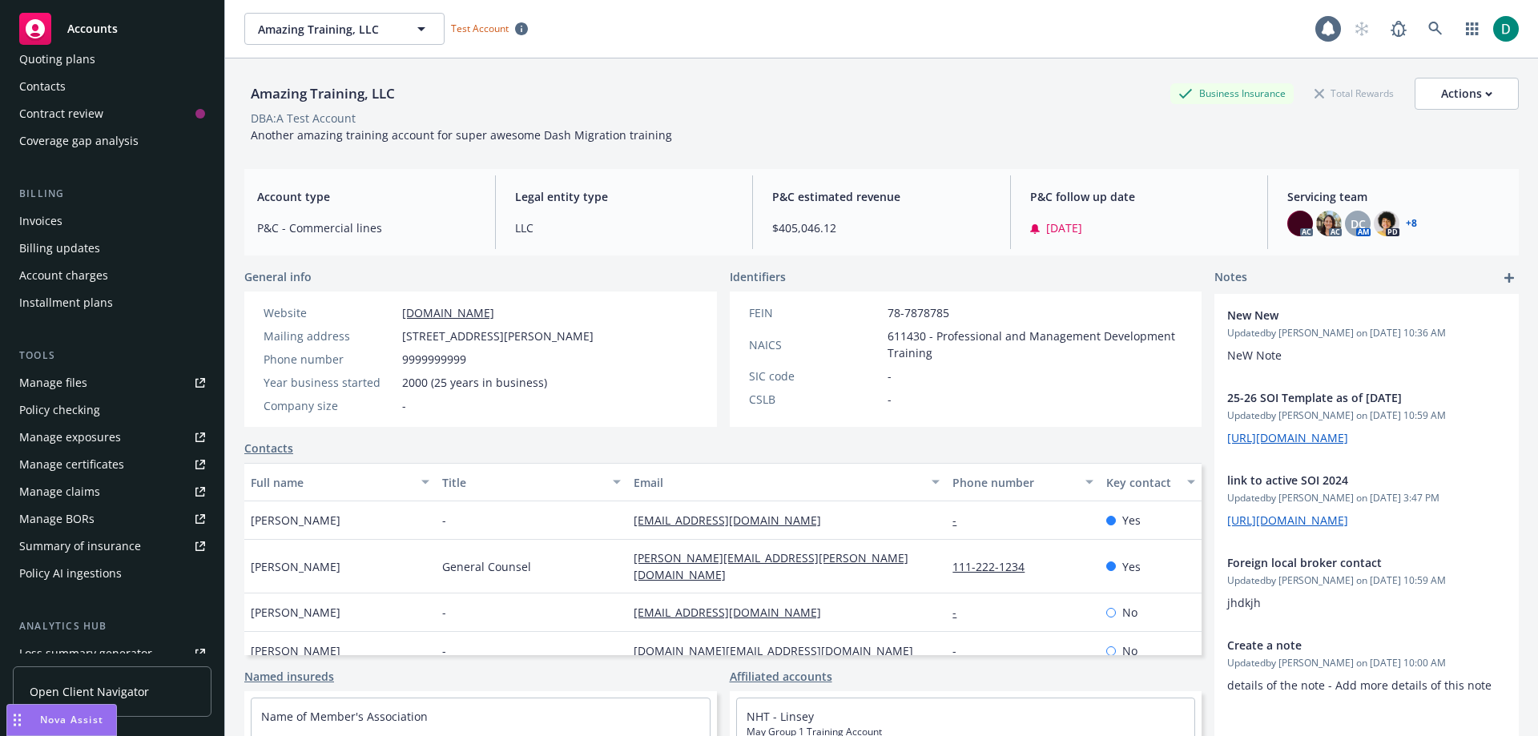
scroll to position [240, 0]
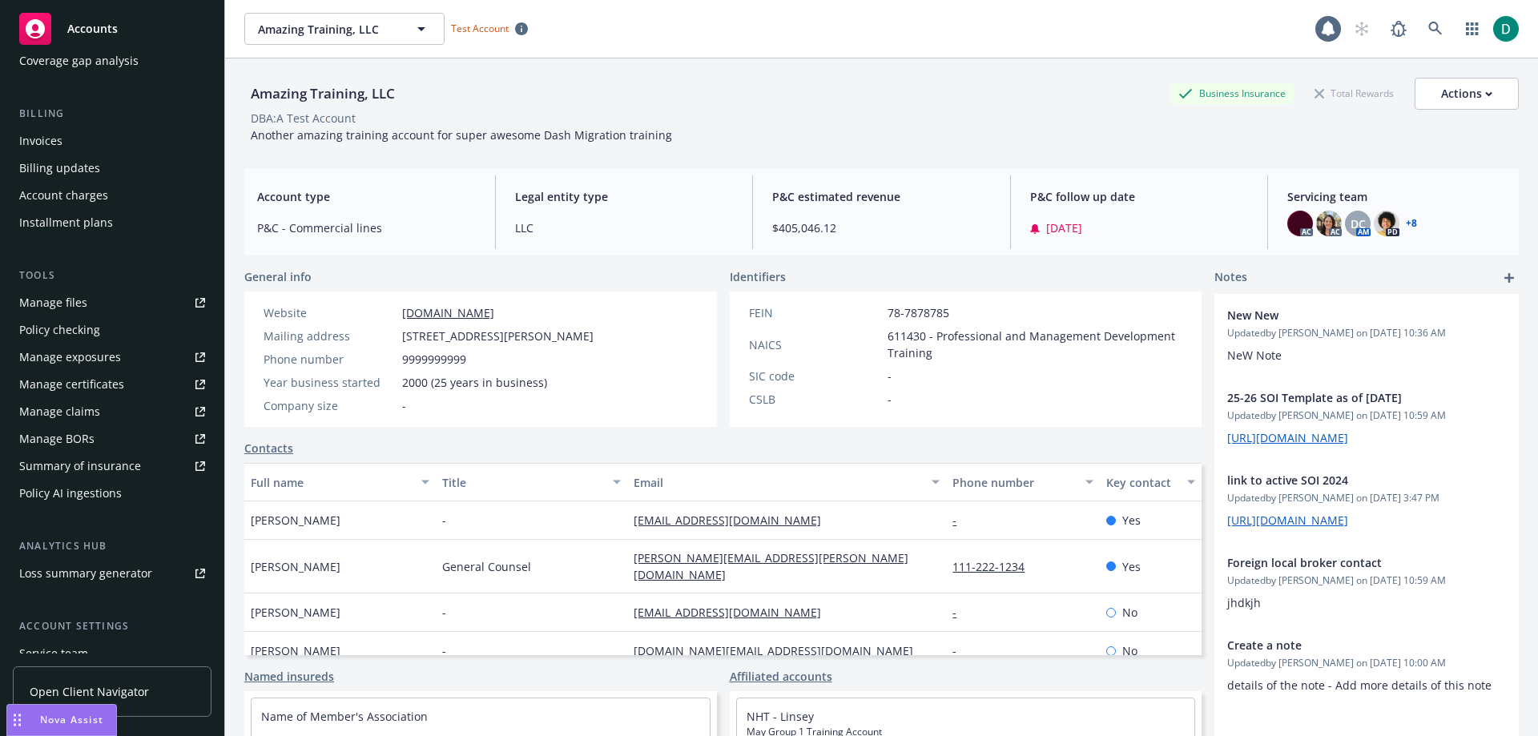
click at [85, 491] on div "Policy AI ingestions" at bounding box center [70, 494] width 103 height 26
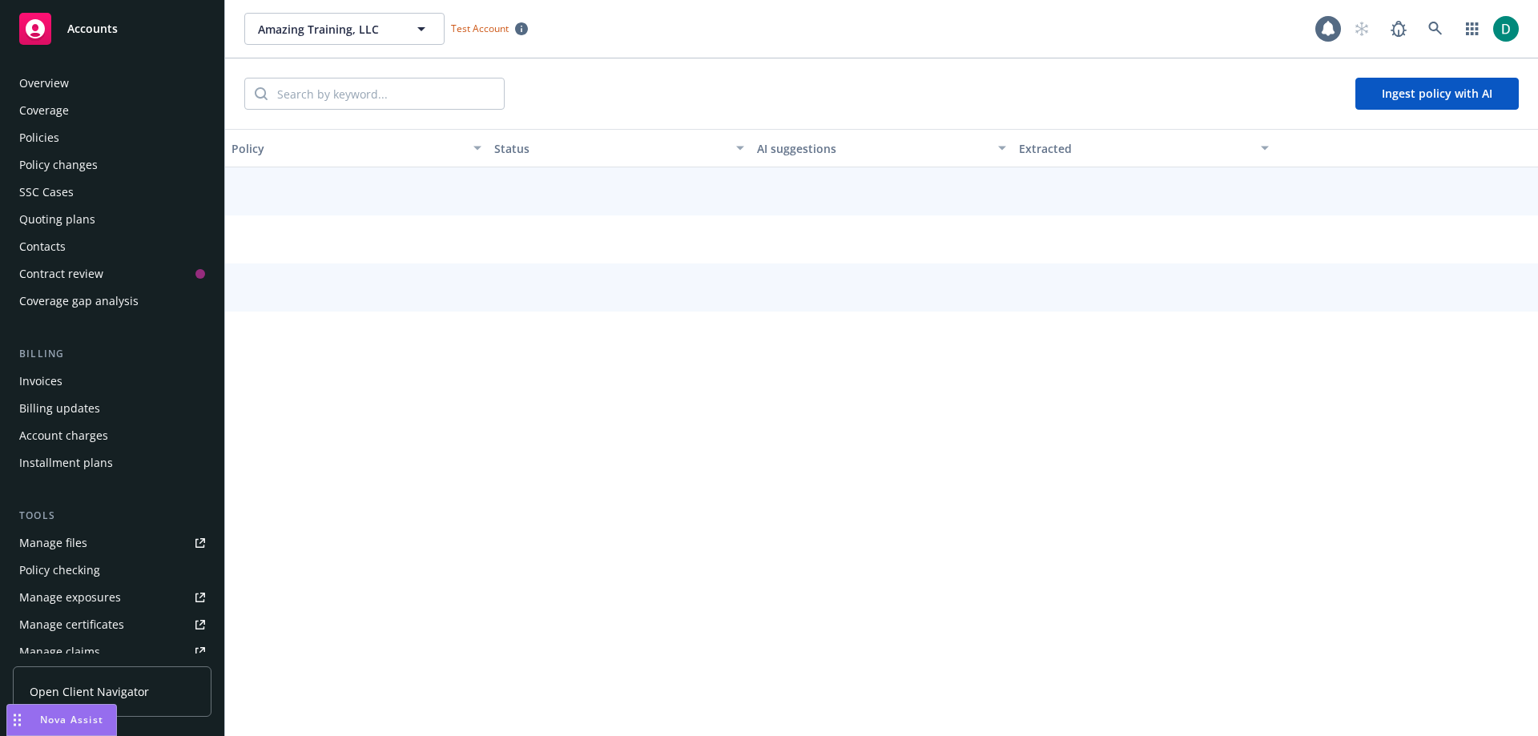
scroll to position [340, 0]
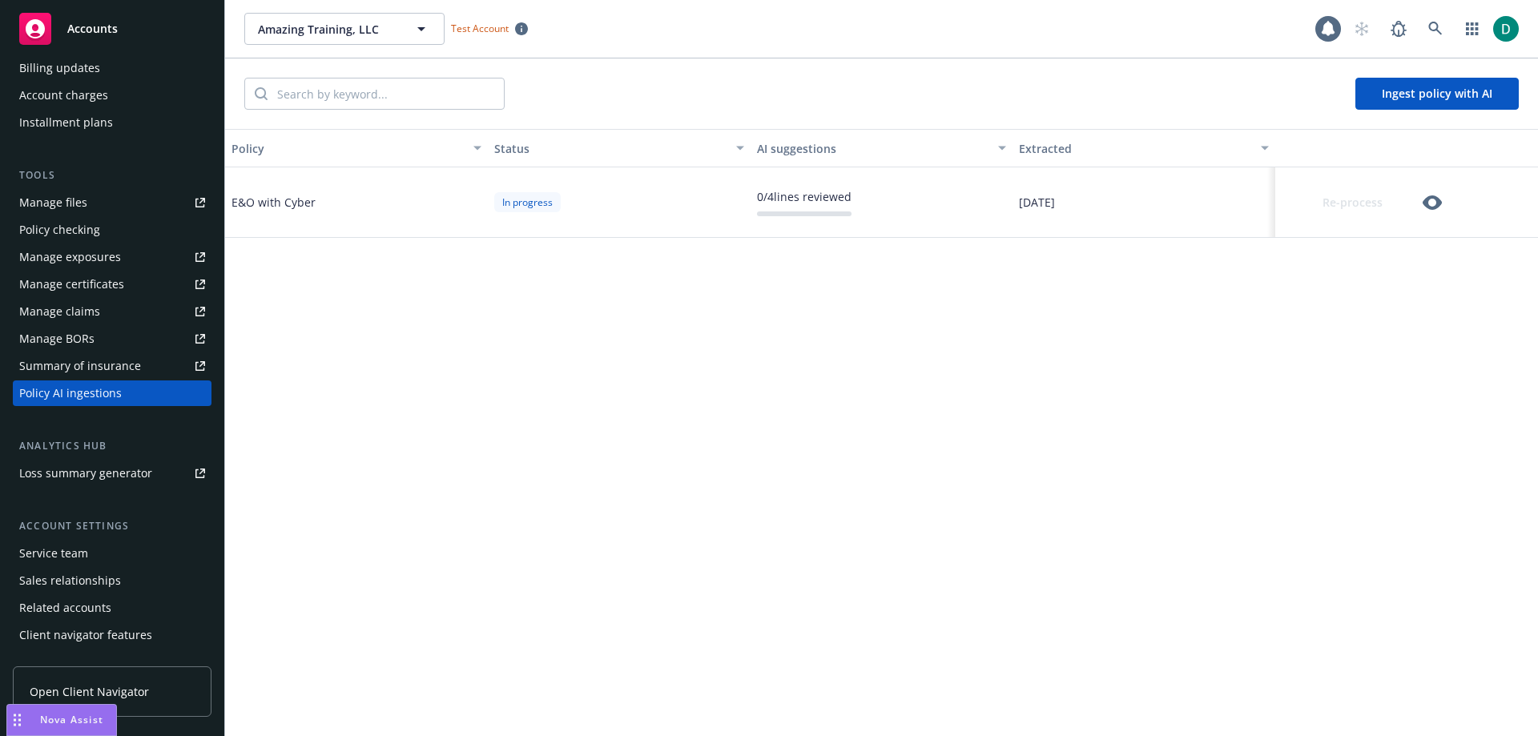
click at [1436, 199] on icon "button" at bounding box center [1432, 202] width 19 height 14
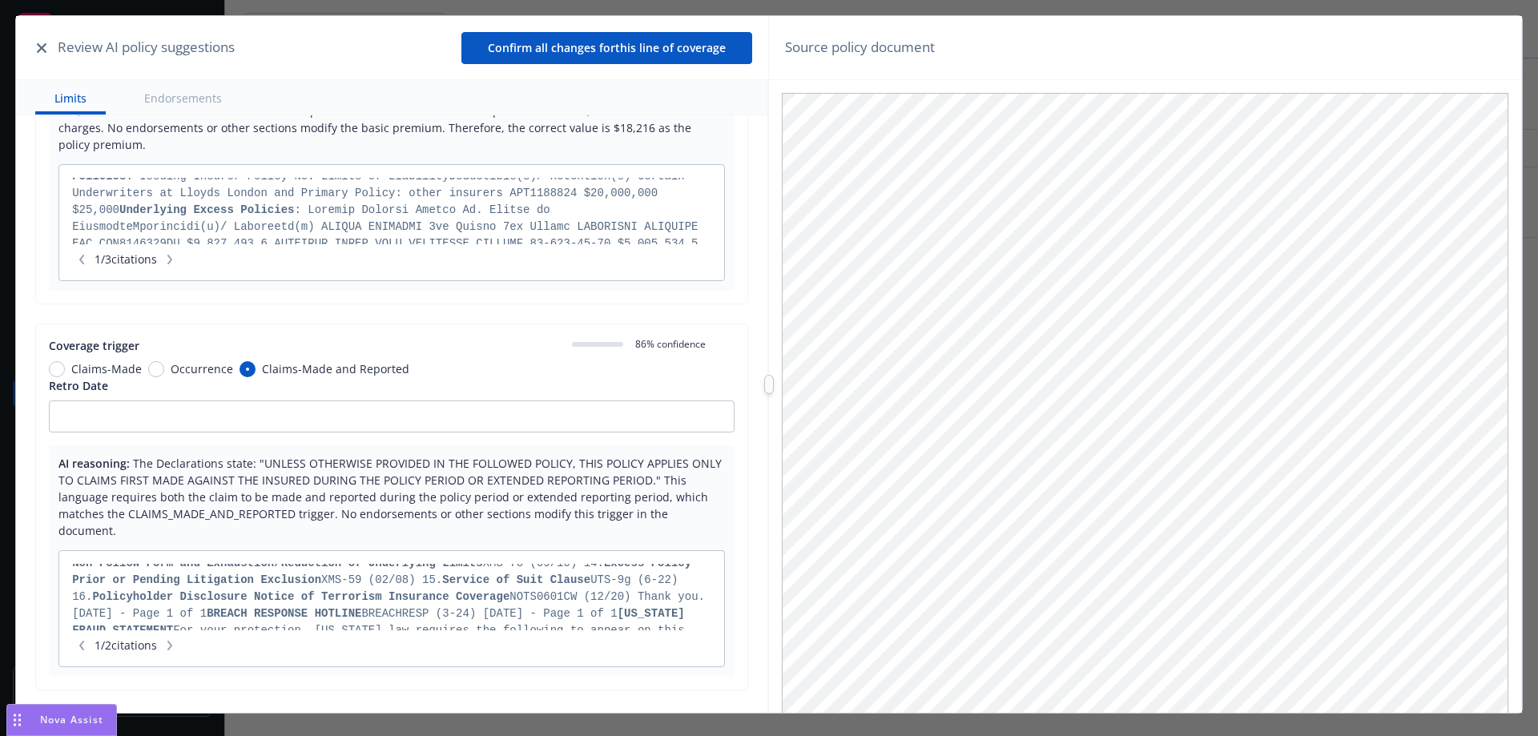
scroll to position [320, 0]
